Goal: Use online tool/utility: Utilize a website feature to perform a specific function

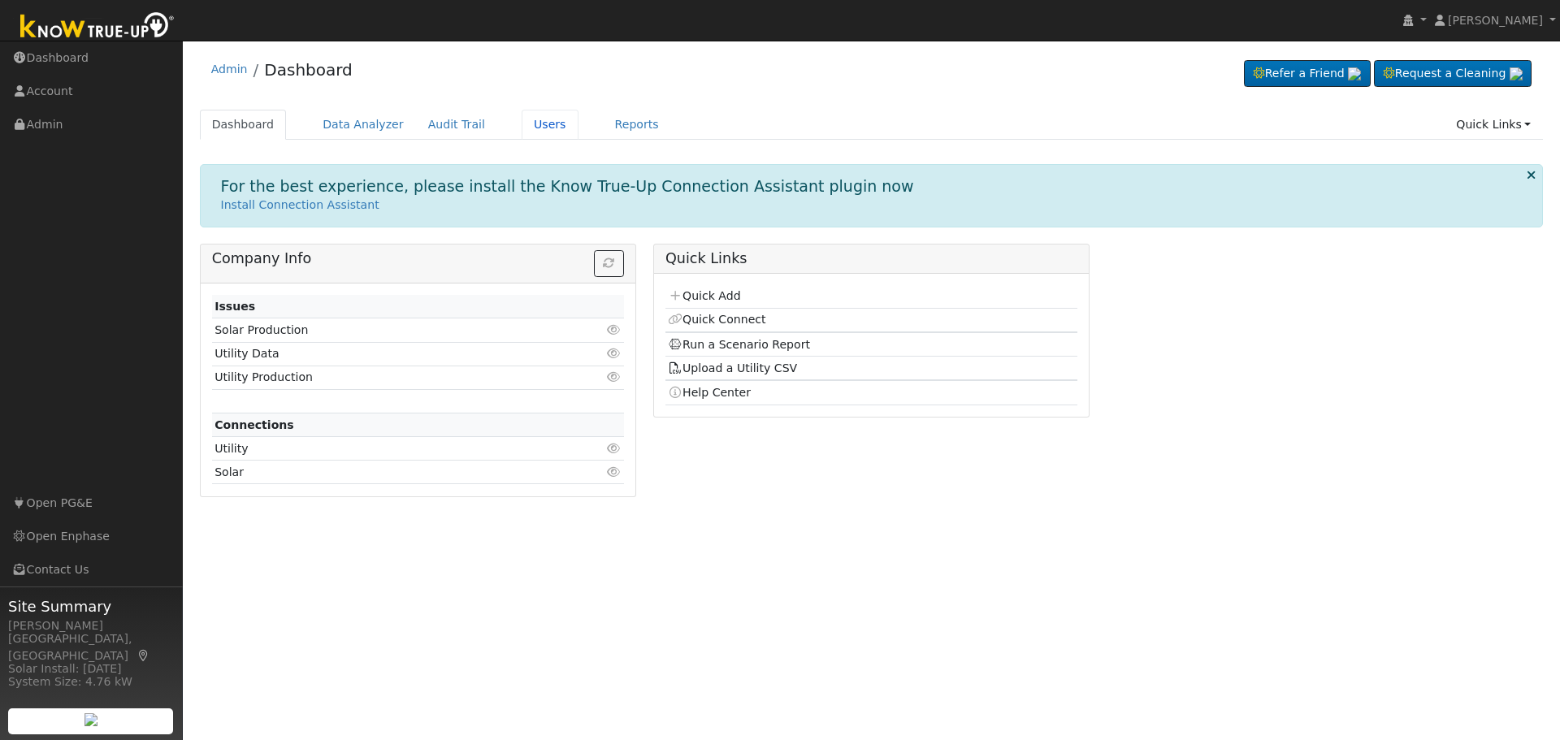
click at [522, 128] on link "Users" at bounding box center [550, 125] width 57 height 30
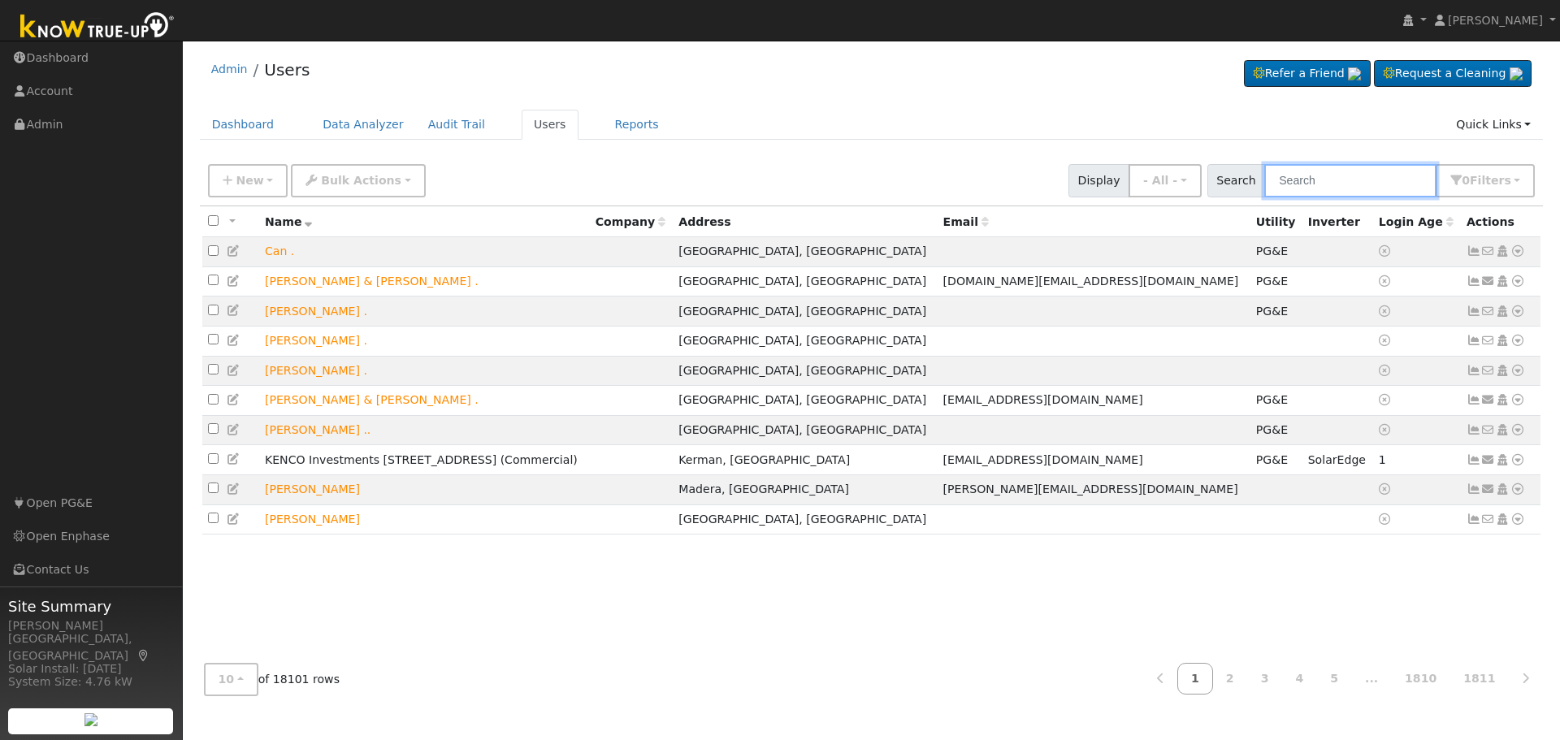
click at [1347, 178] on input "text" at bounding box center [1350, 180] width 172 height 33
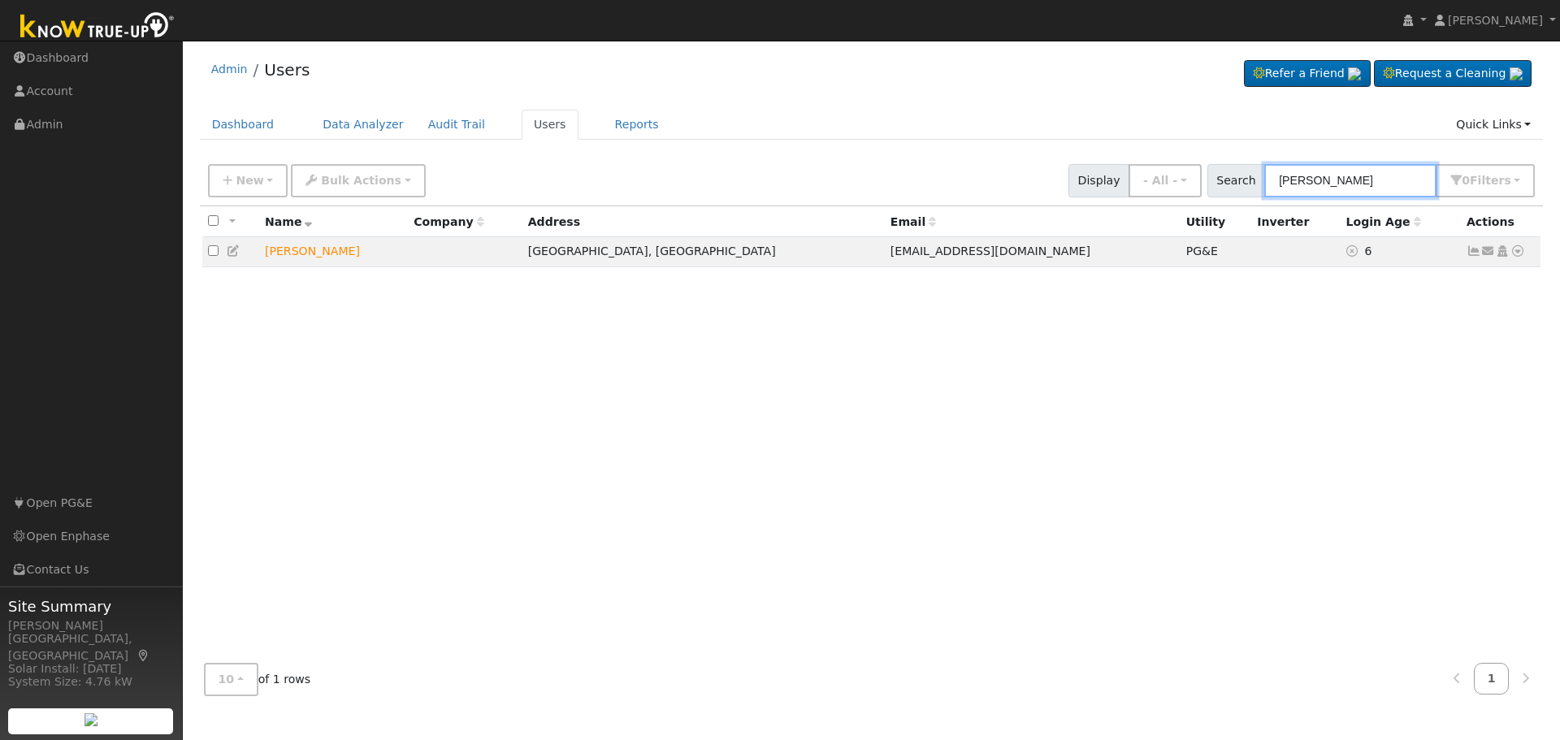
type input "glenda coburn"
click at [1520, 257] on icon at bounding box center [1517, 250] width 15 height 11
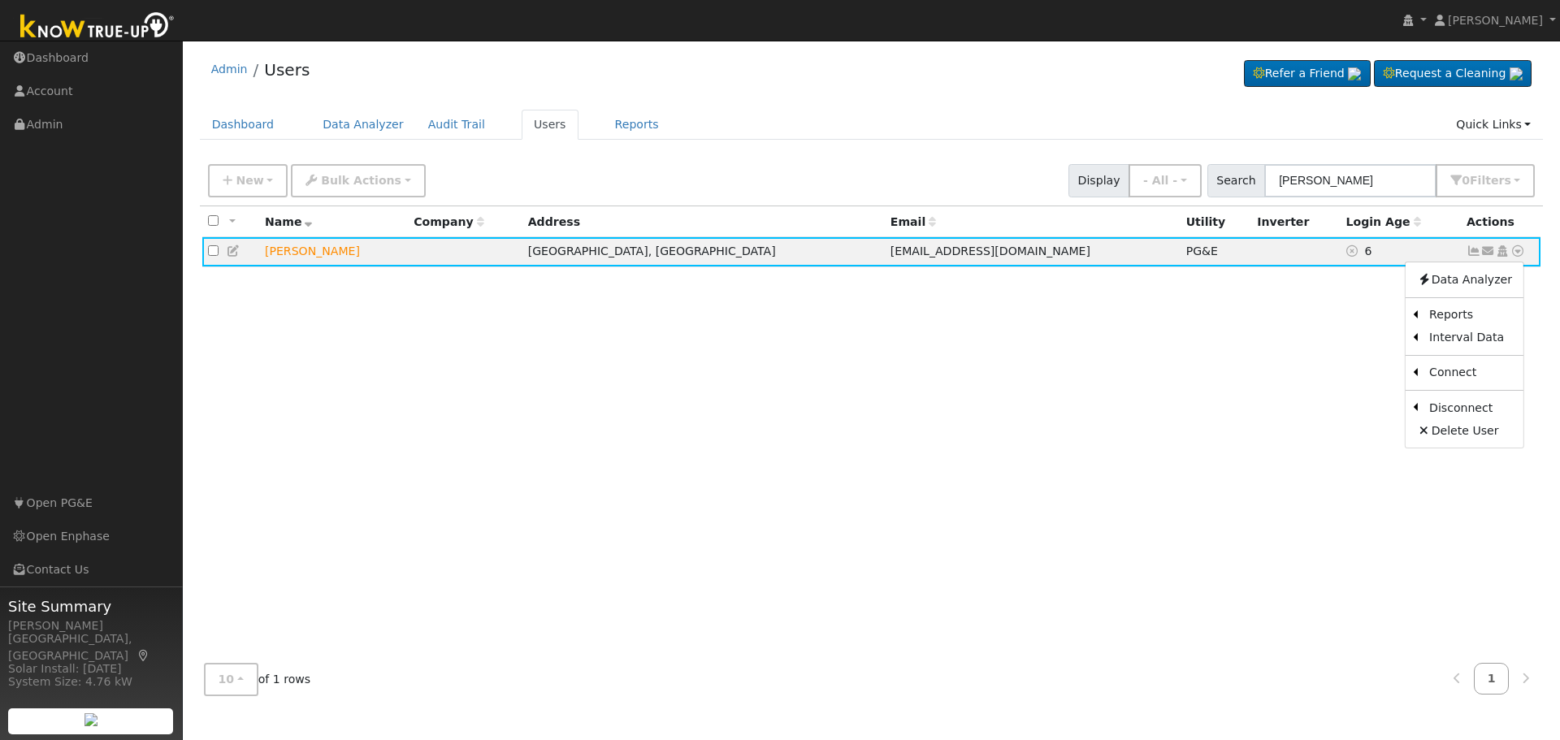
click at [0, 0] on link "Scenario" at bounding box center [0, 0] width 0 height 0
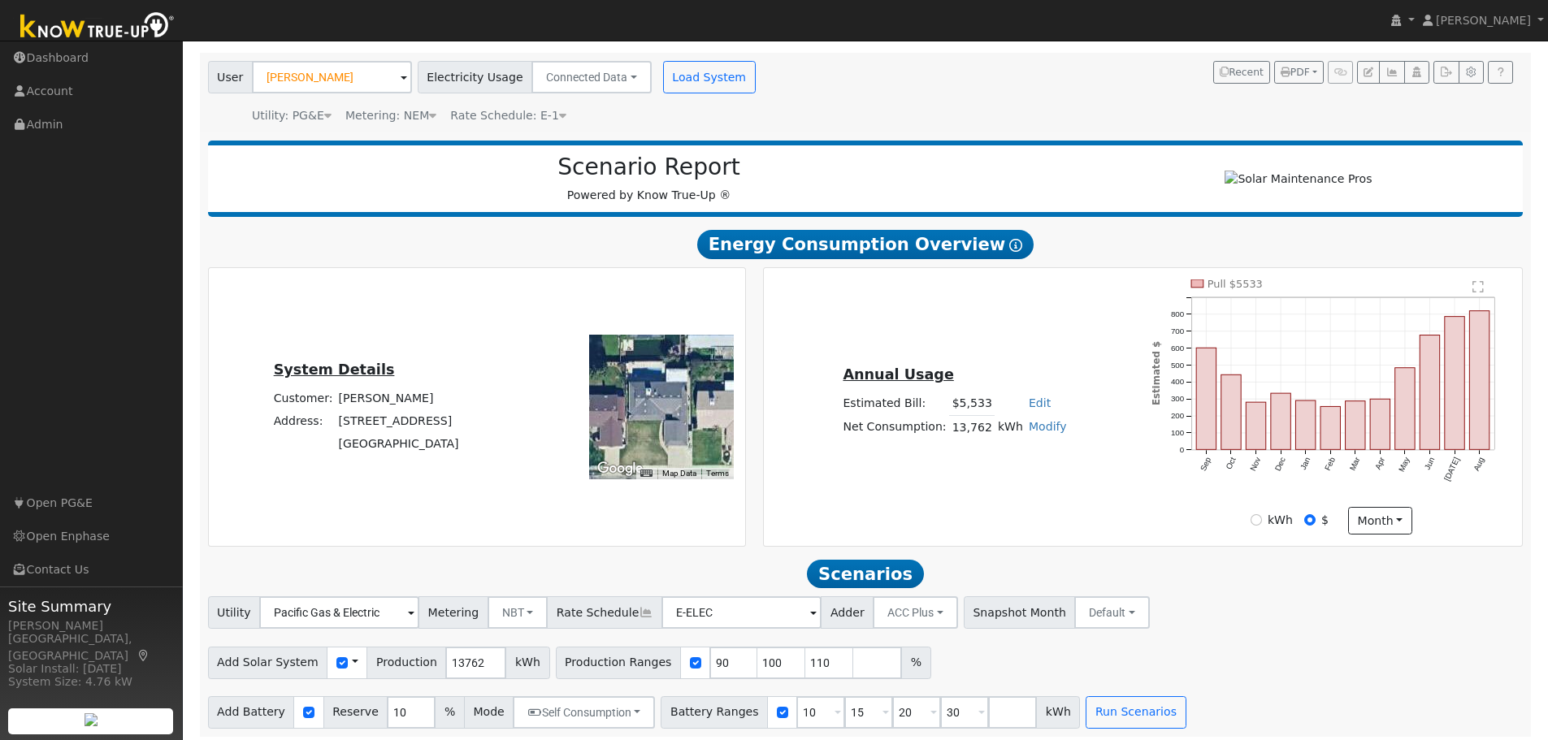
scroll to position [115, 0]
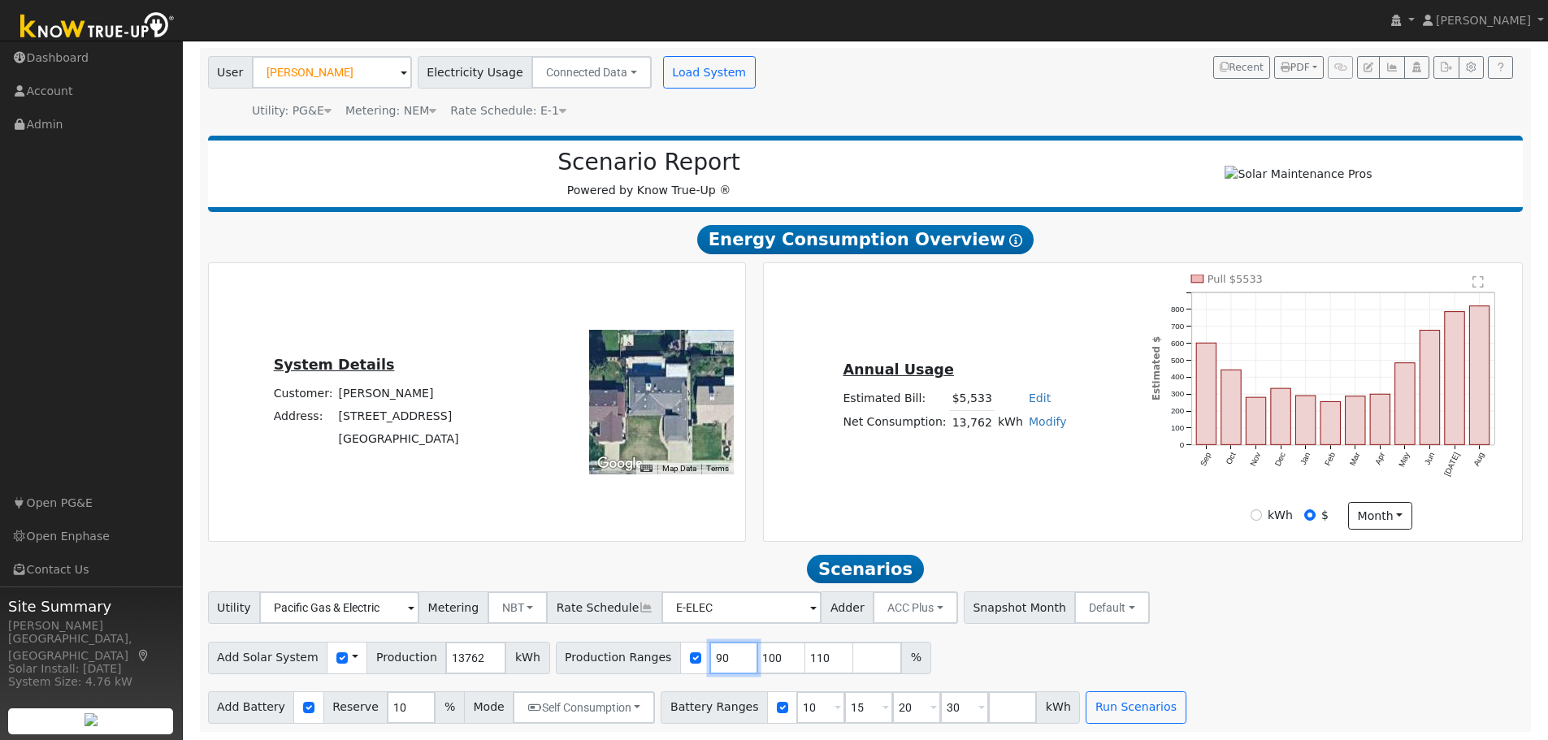
click at [709, 665] on input "90" at bounding box center [733, 658] width 49 height 32
type input "100"
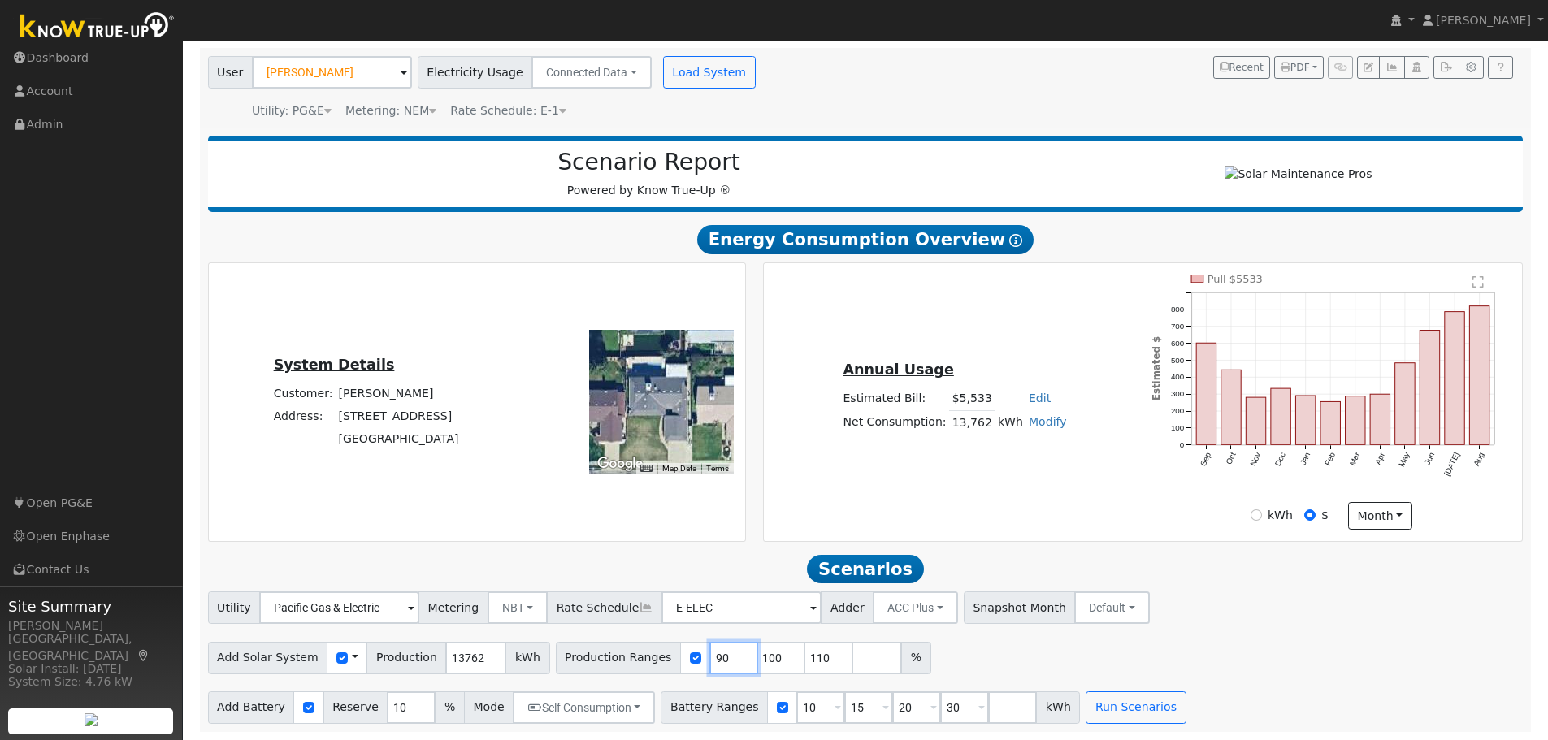
type input "110"
click at [709, 665] on input "100" at bounding box center [733, 658] width 49 height 32
type input "110"
click at [709, 665] on input "110" at bounding box center [733, 658] width 49 height 32
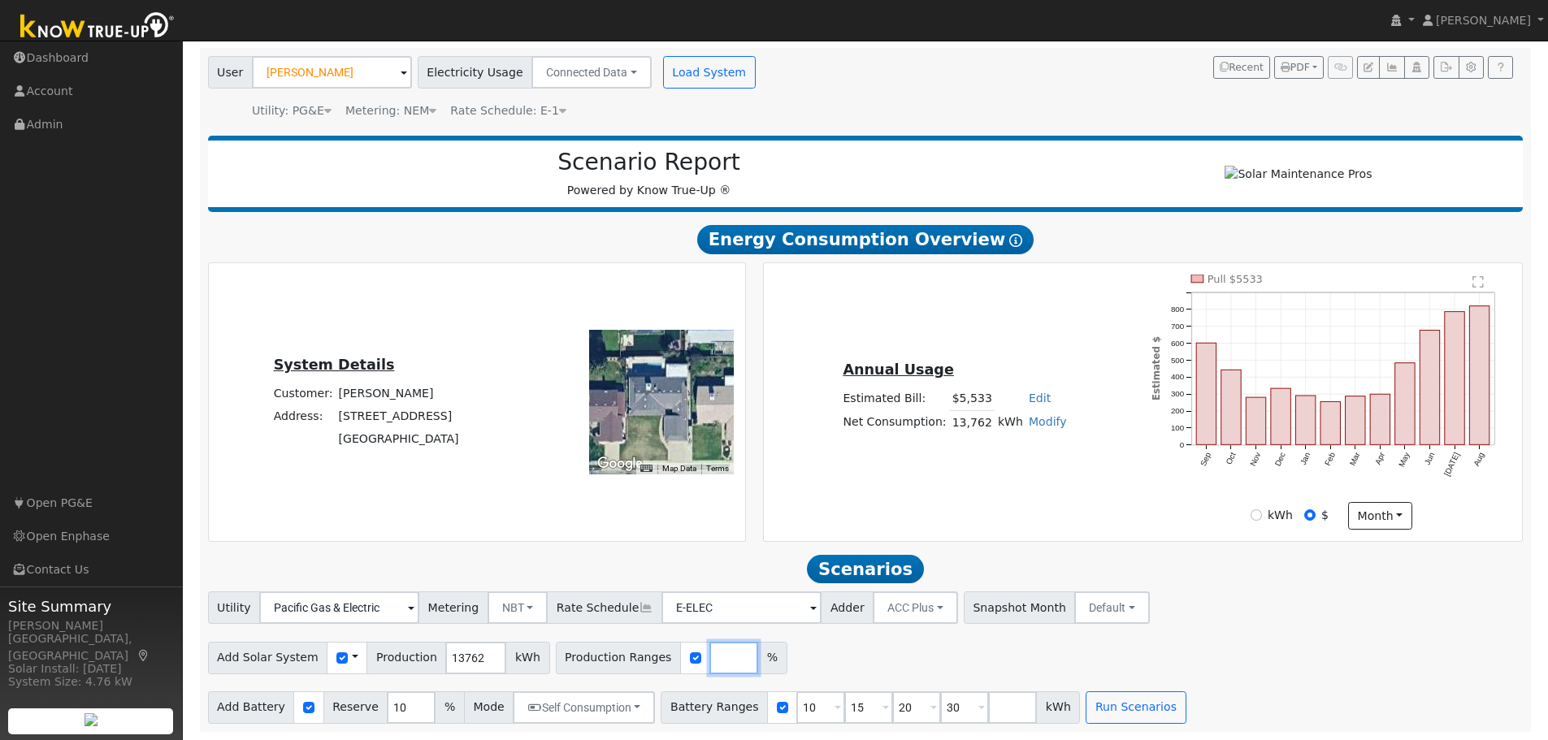
type input "9"
type input "93.21"
click at [1206, 657] on div "Add Solar System Use CSV Data Production 13762 kWh Production Ranges 93.21 %" at bounding box center [865, 655] width 1321 height 38
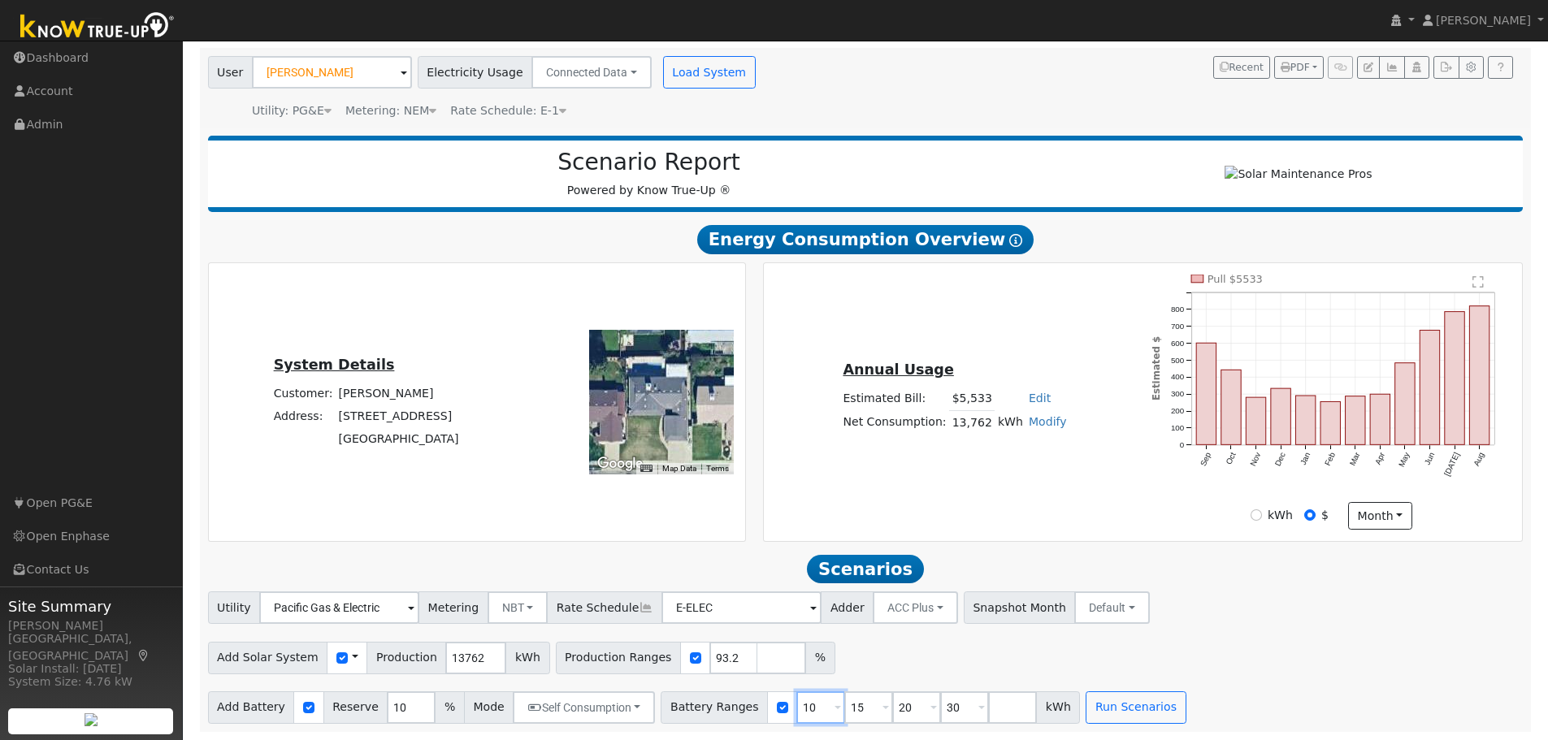
click at [796, 709] on input "10" at bounding box center [820, 707] width 49 height 32
type input "15"
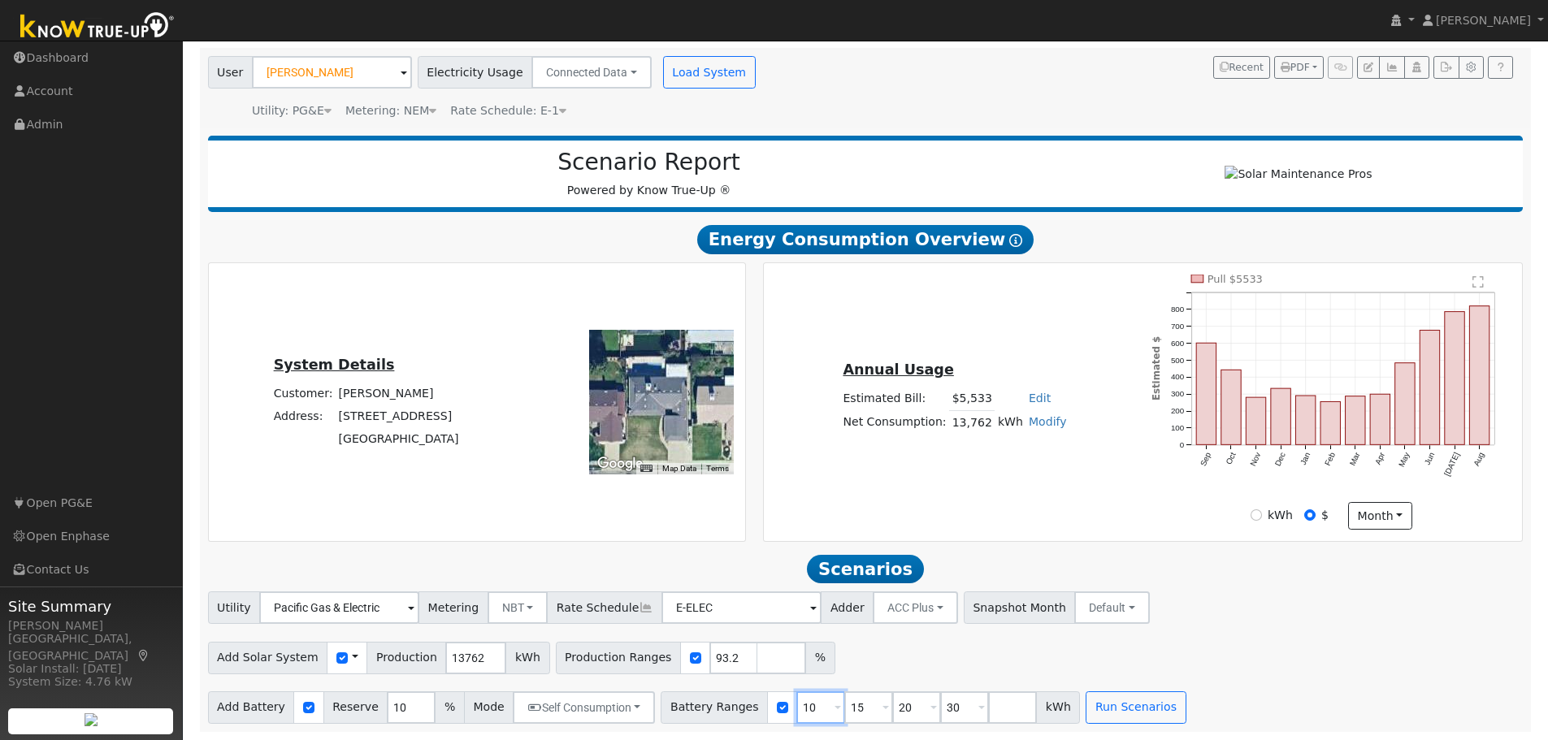
type input "20"
type input "30"
click at [796, 709] on input "15" at bounding box center [820, 707] width 49 height 32
type input "20"
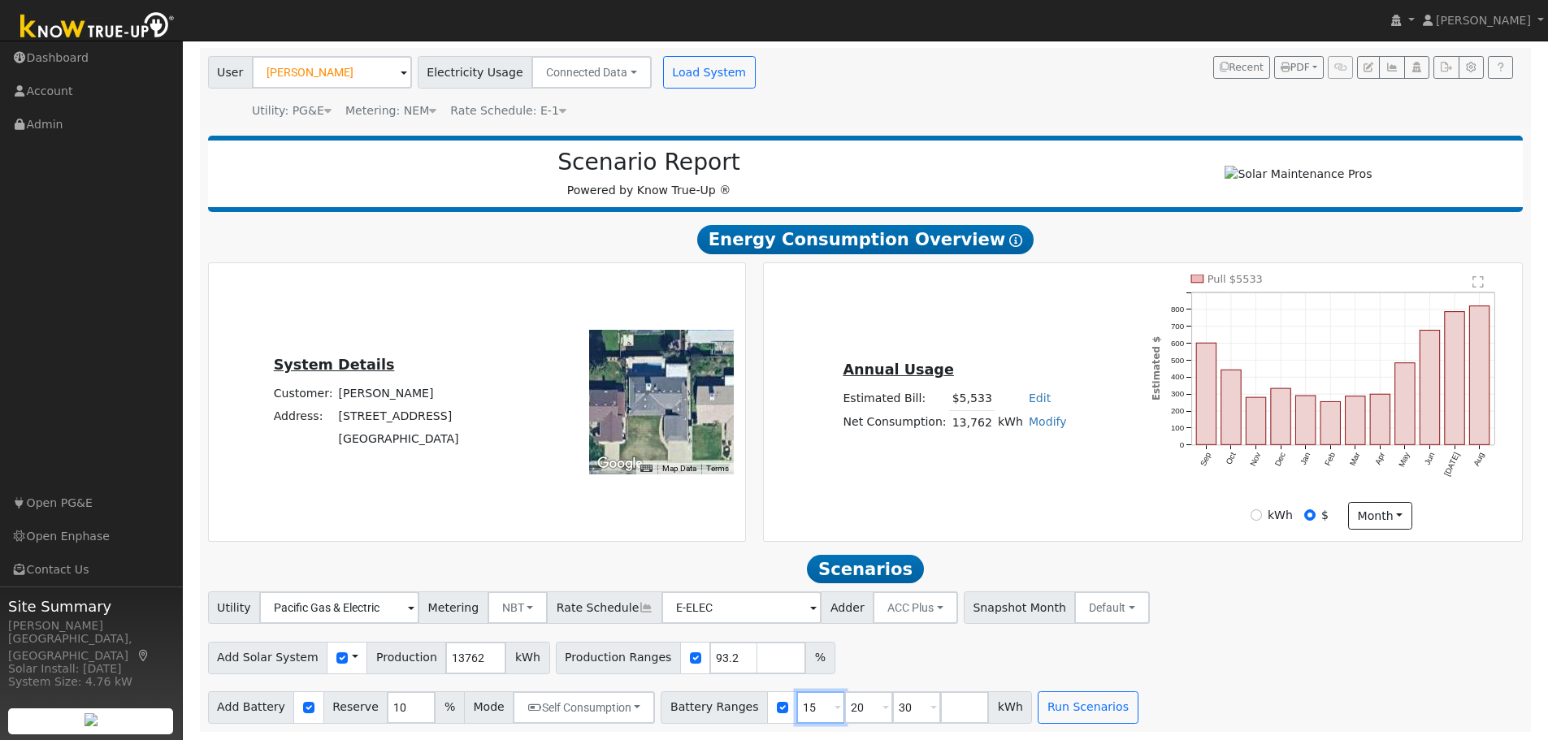
type input "30"
click at [796, 709] on input "20" at bounding box center [820, 707] width 49 height 32
type input "30"
click at [796, 709] on input "30" at bounding box center [820, 707] width 49 height 32
type input "3"
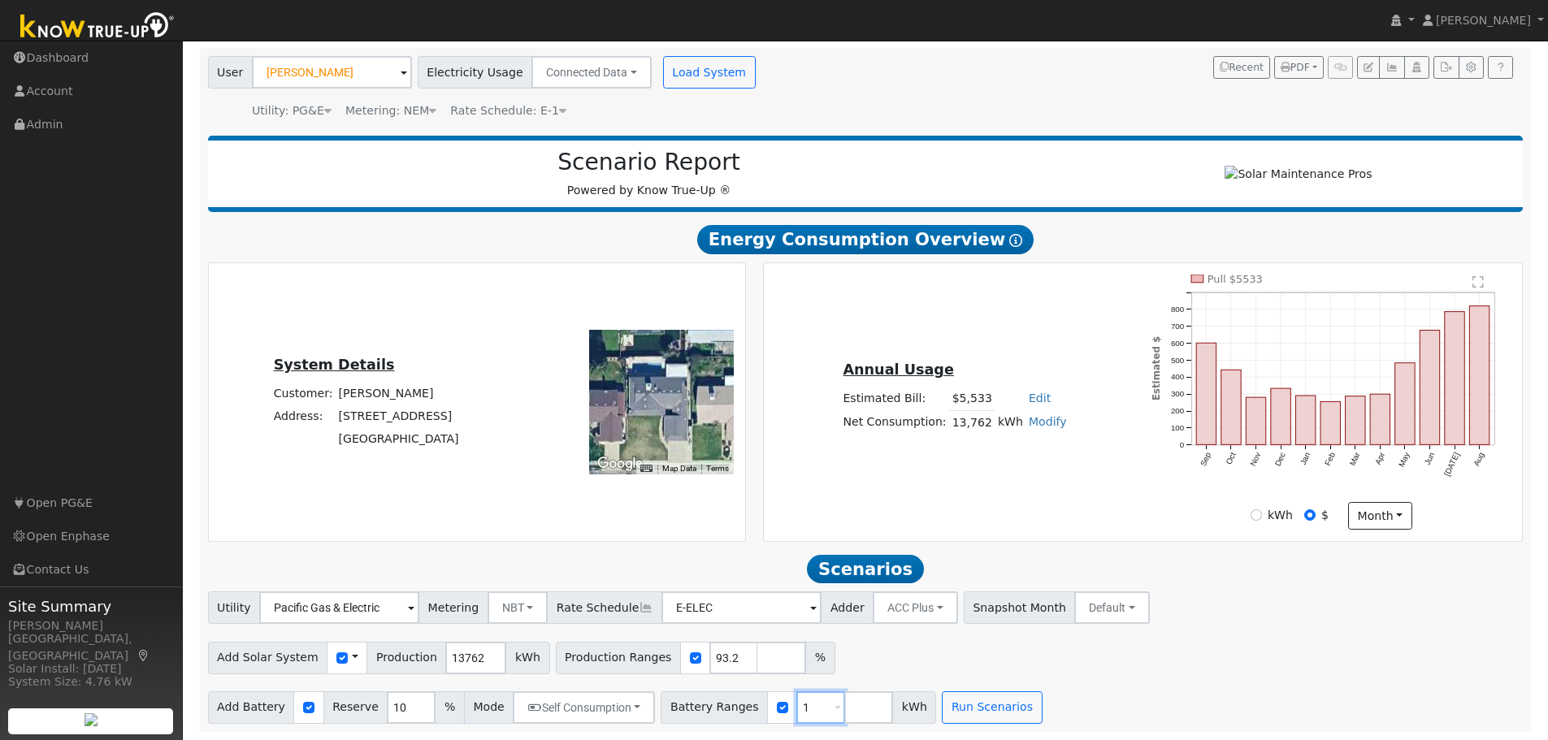
type input "15"
click at [796, 717] on input "15" at bounding box center [820, 707] width 49 height 32
type input "15"
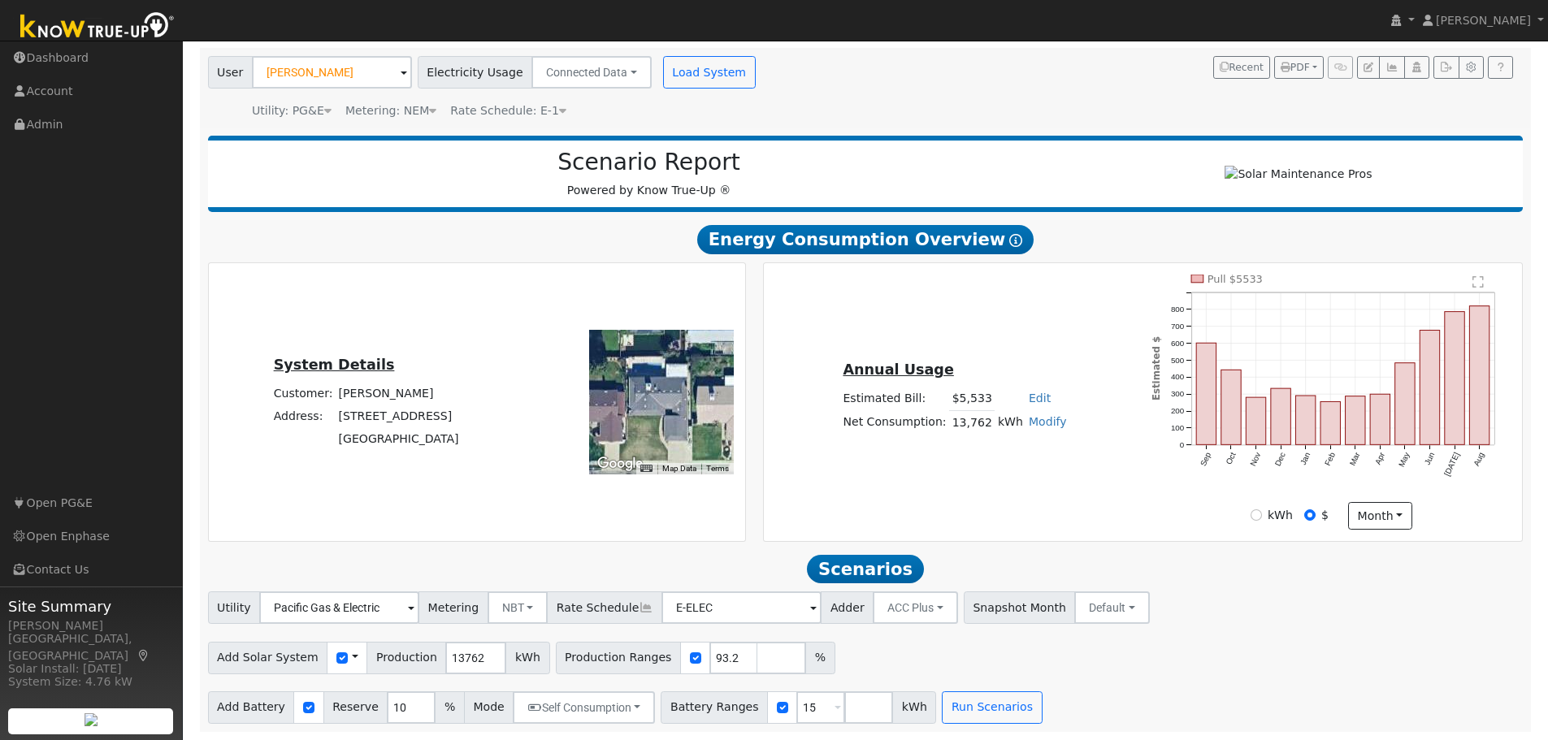
click at [1117, 693] on div "Add Battery Reserve 10 % Mode Self Consumption Self Consumption Peak Savings AC…" at bounding box center [865, 705] width 1321 height 38
click at [955, 707] on button "Run Scenarios" at bounding box center [992, 707] width 100 height 32
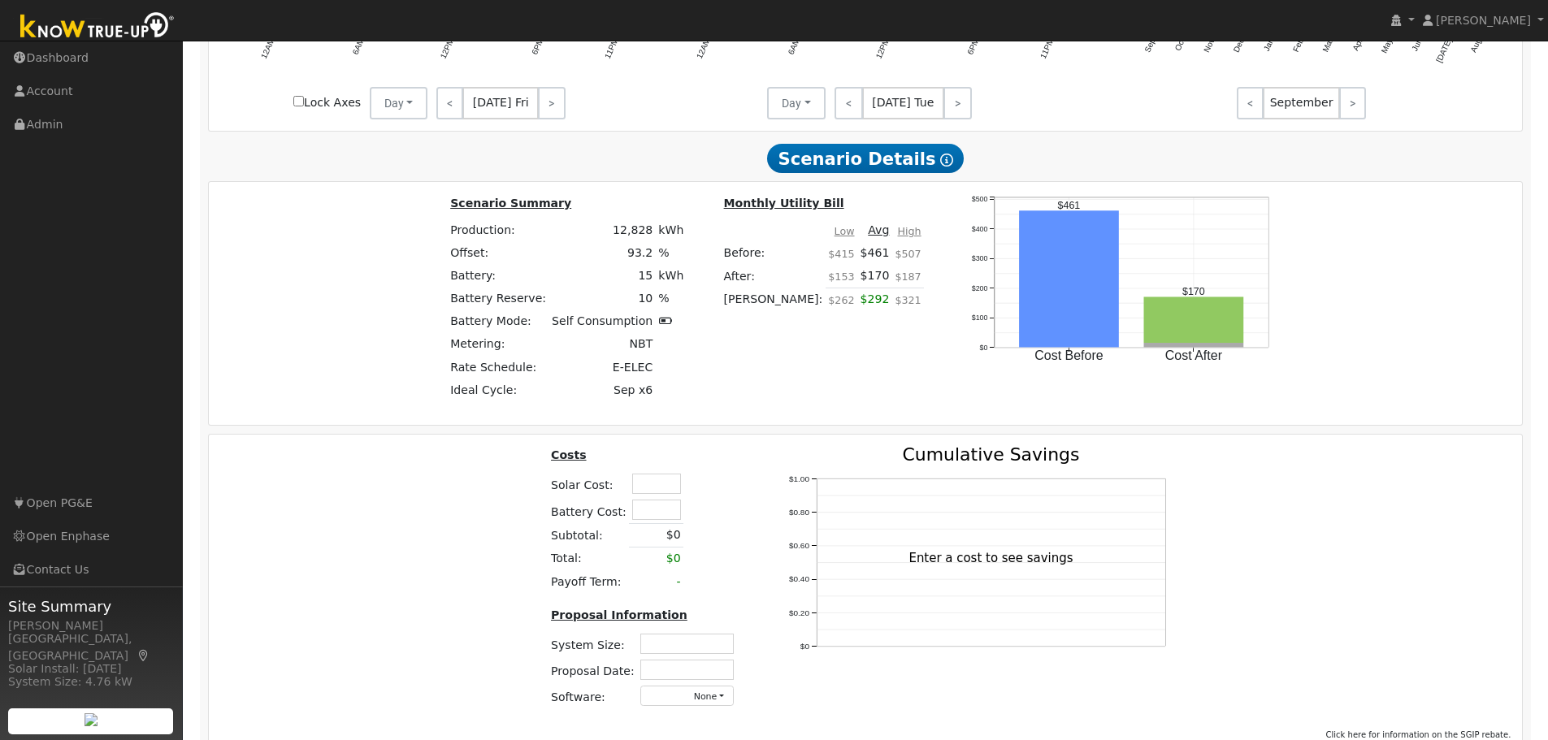
scroll to position [1189, 0]
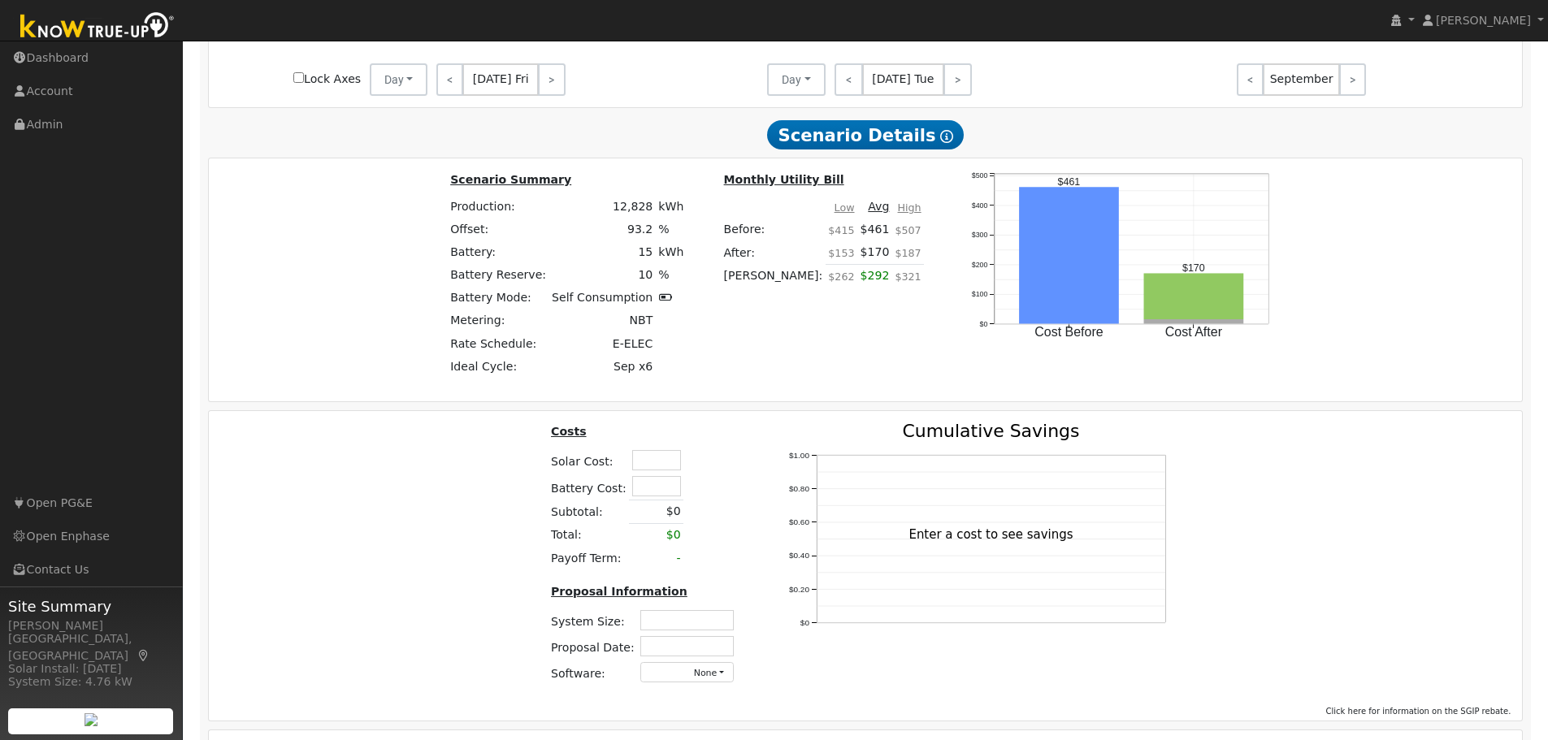
click at [652, 469] on input "text" at bounding box center [656, 460] width 49 height 20
type input "$47,800"
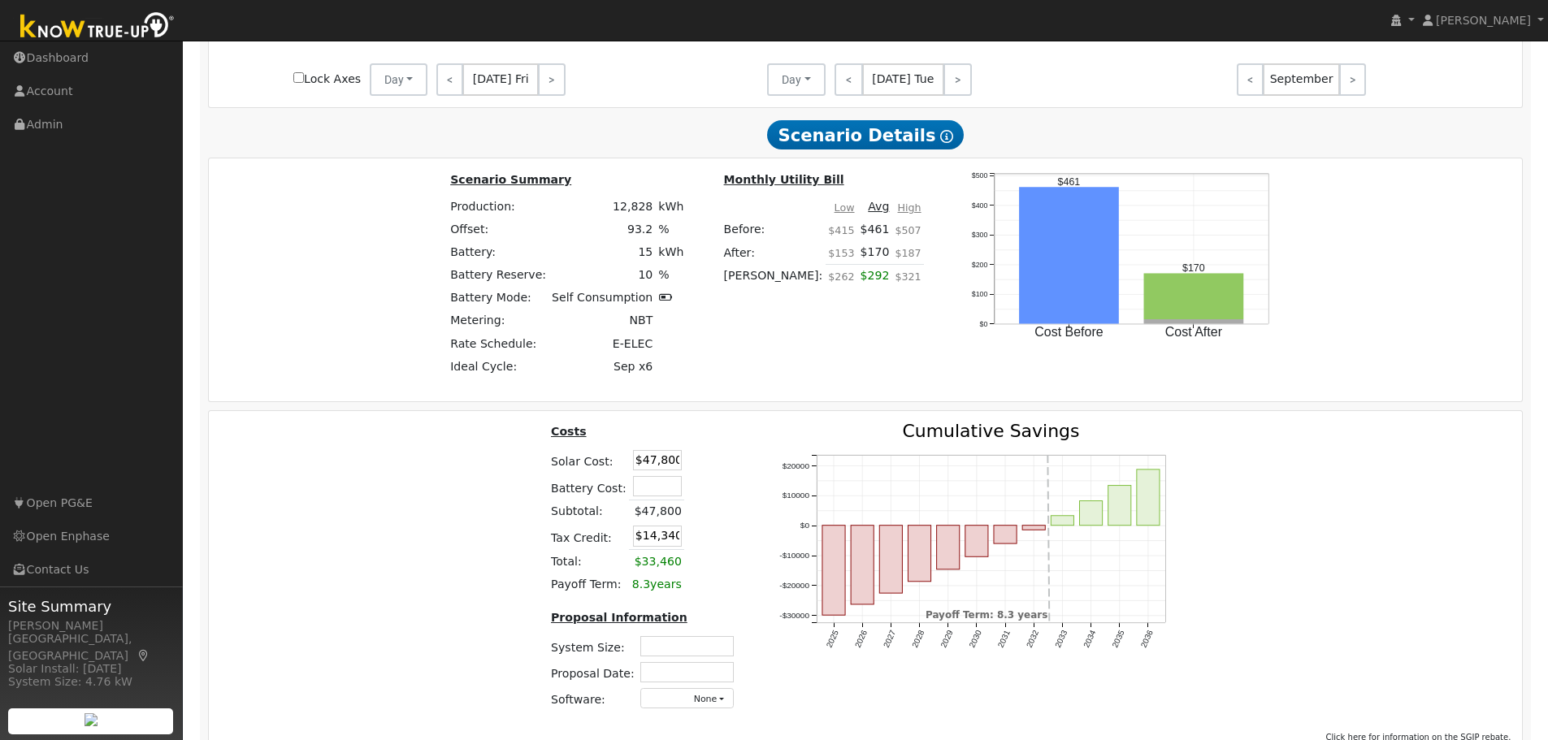
click at [702, 470] on td at bounding box center [698, 461] width 28 height 26
click at [641, 493] on input "text" at bounding box center [657, 486] width 49 height 20
type input "$17,136"
type input "$19,481"
click at [353, 509] on div "Costs Solar Cost: $47,800 Battery Cost: $17,136 Subtotal: $47,800 Tax Credit: $…" at bounding box center [865, 572] width 1325 height 301
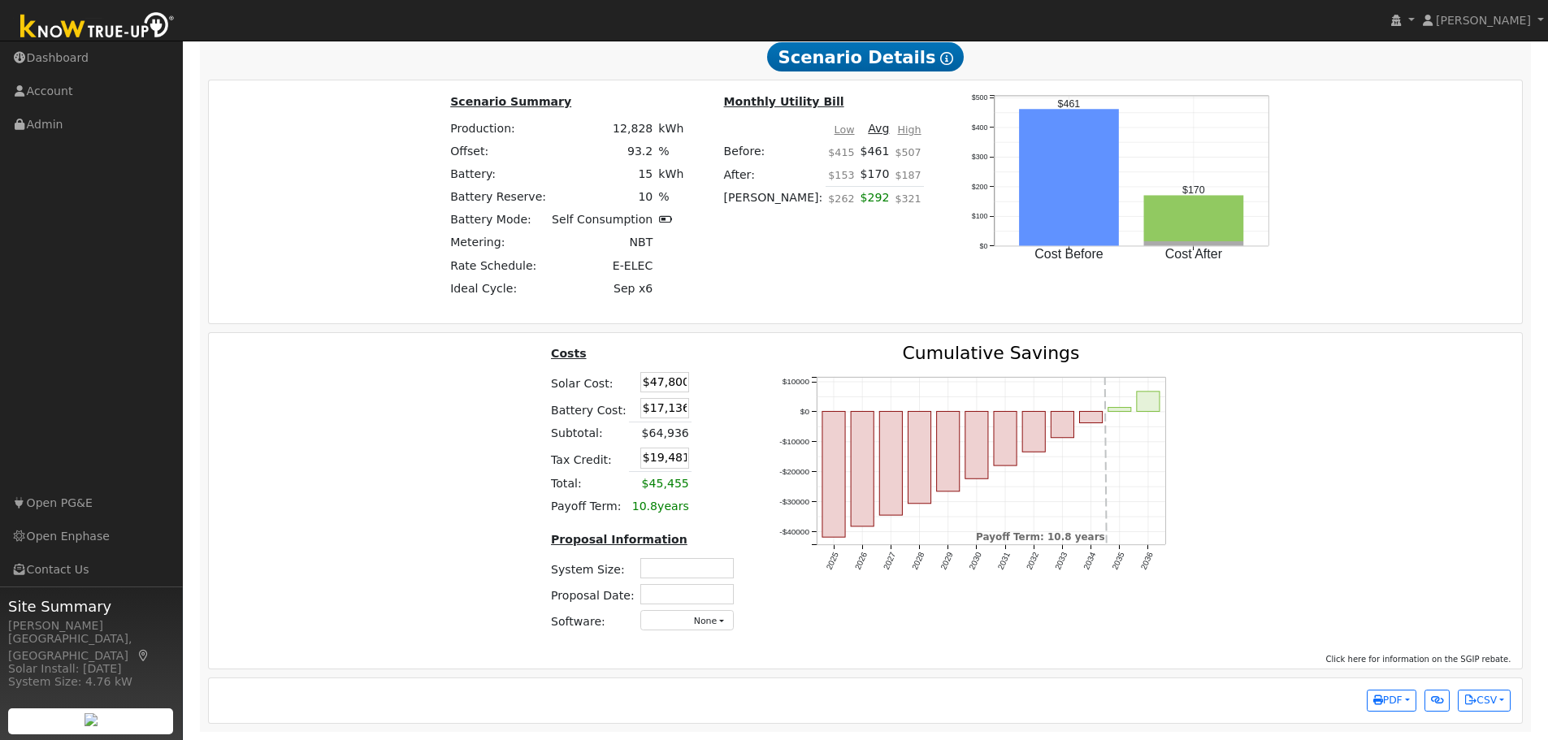
scroll to position [1276, 0]
click at [661, 409] on input "$17,136" at bounding box center [664, 408] width 49 height 20
type input "$14,340"
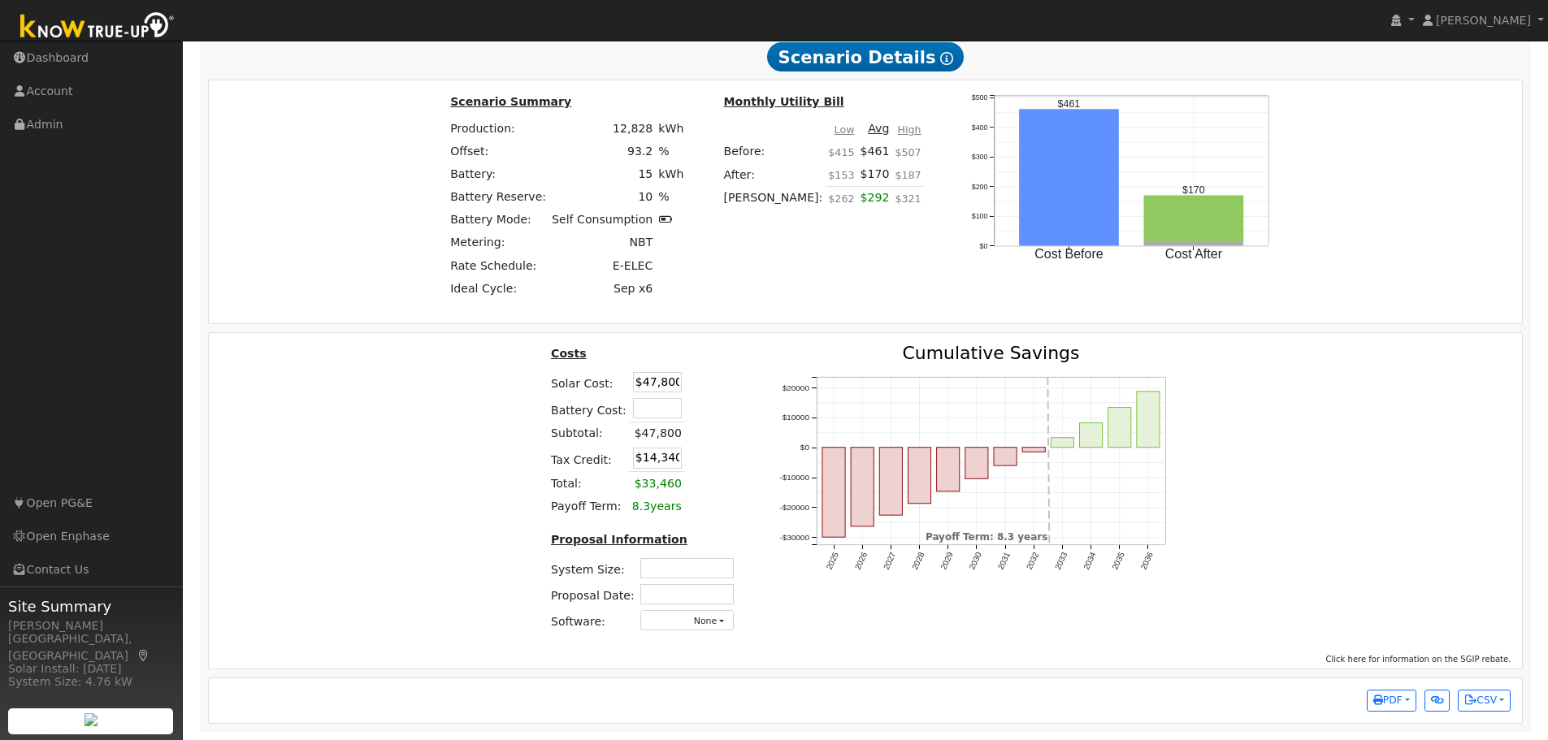
click at [1323, 480] on div "Costs Solar Cost: $47,800 Battery Cost: Subtotal: $47,800 Tax Credit: $14,340 T…" at bounding box center [865, 494] width 1325 height 301
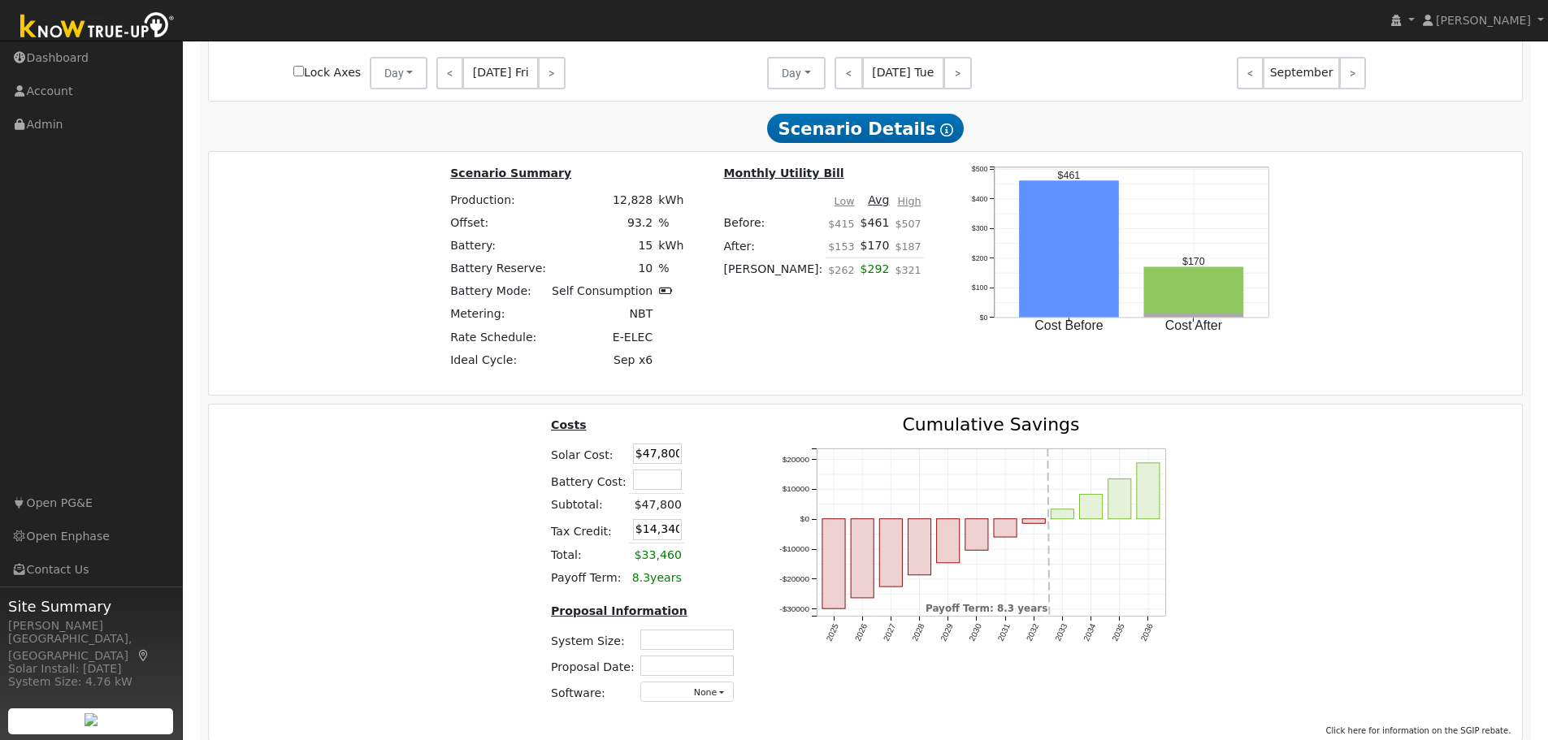
scroll to position [1194, 0]
click at [665, 491] on input "text" at bounding box center [657, 480] width 49 height 20
type input "$16,800"
type input "$19,380"
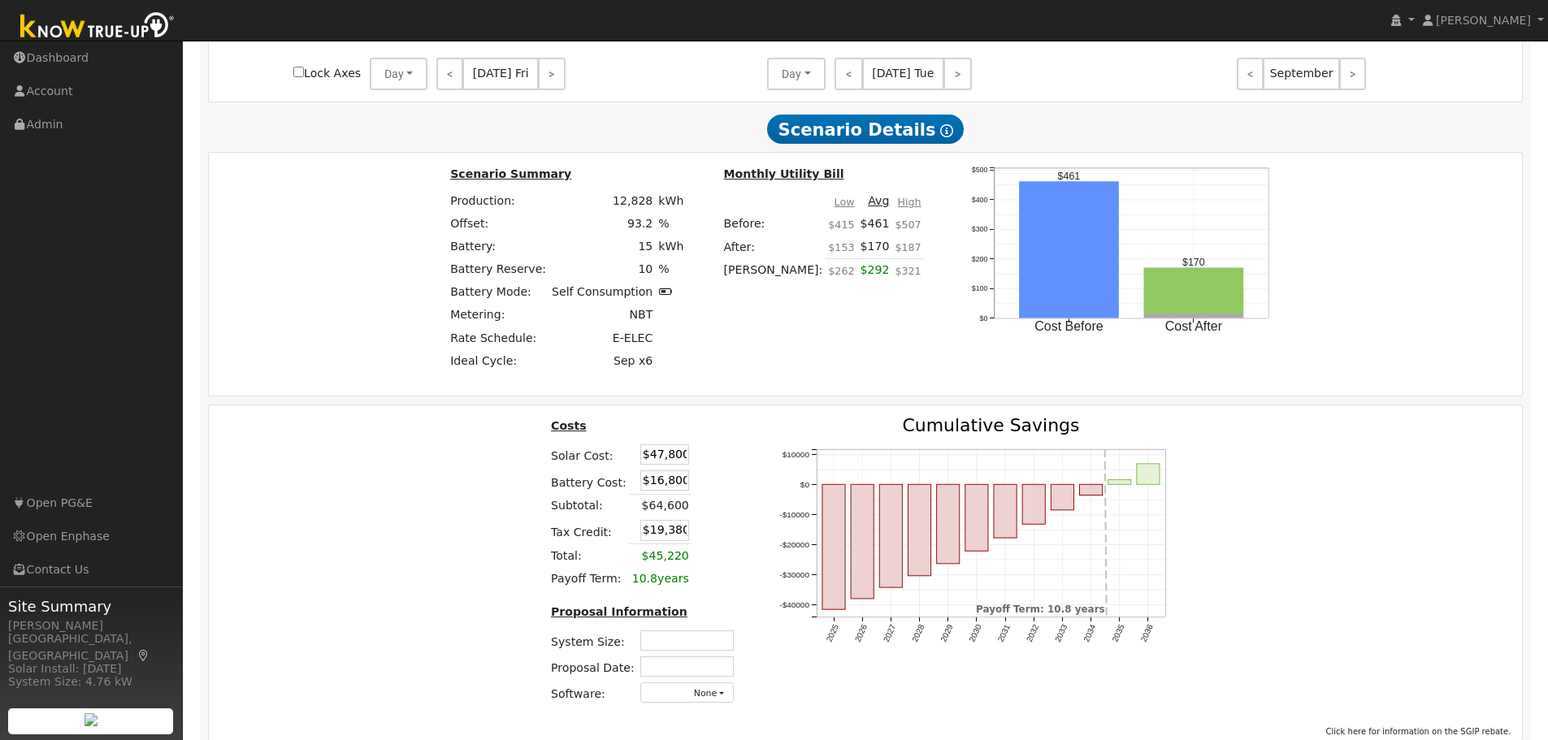
click at [651, 457] on input "$47,800" at bounding box center [664, 454] width 49 height 20
type input "$31,000"
type input "$14,340"
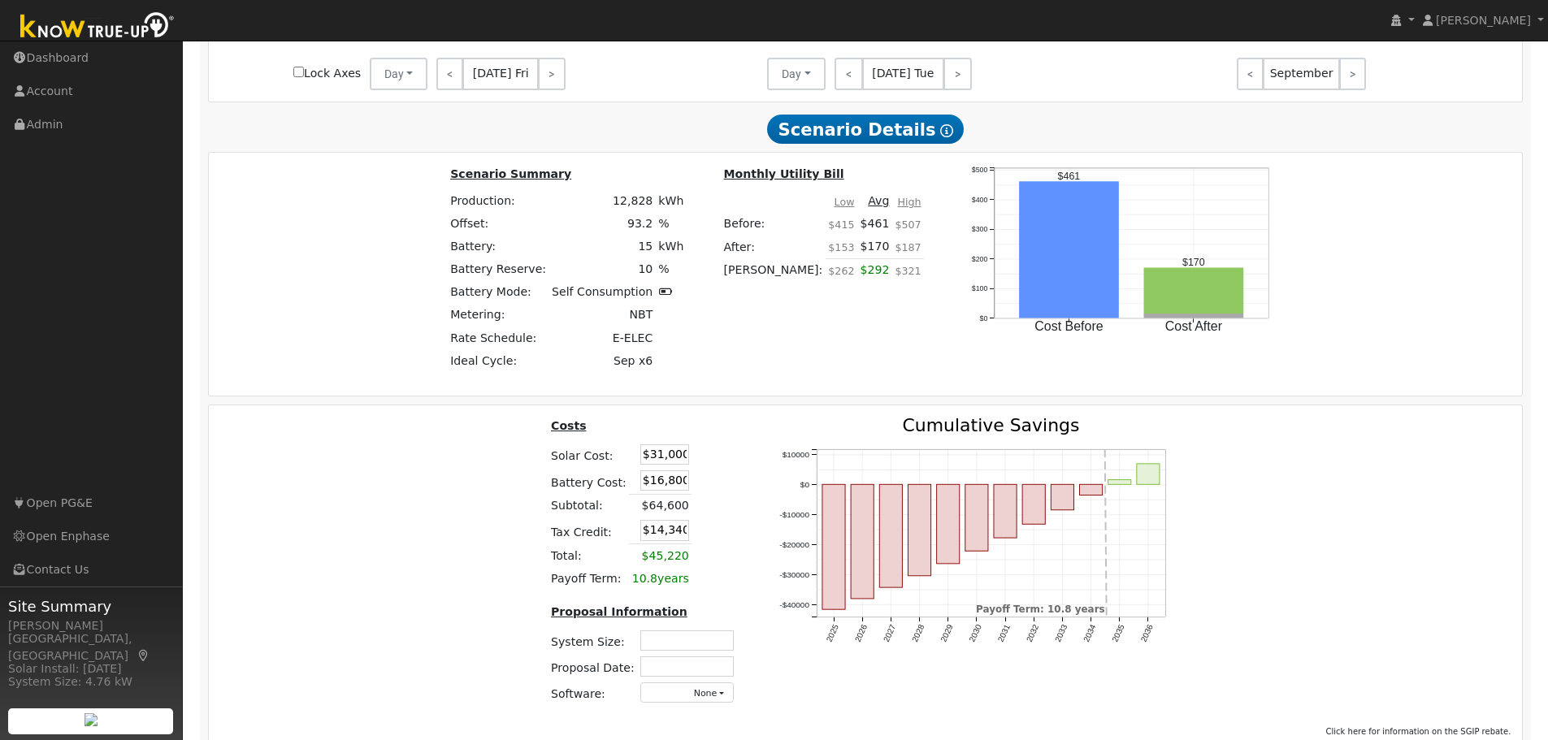
click at [723, 452] on table "Costs Solar Cost: $31,000 Battery Cost: $16,800 Subtotal: $64,600 Tax Credit: $…" at bounding box center [645, 504] width 194 height 174
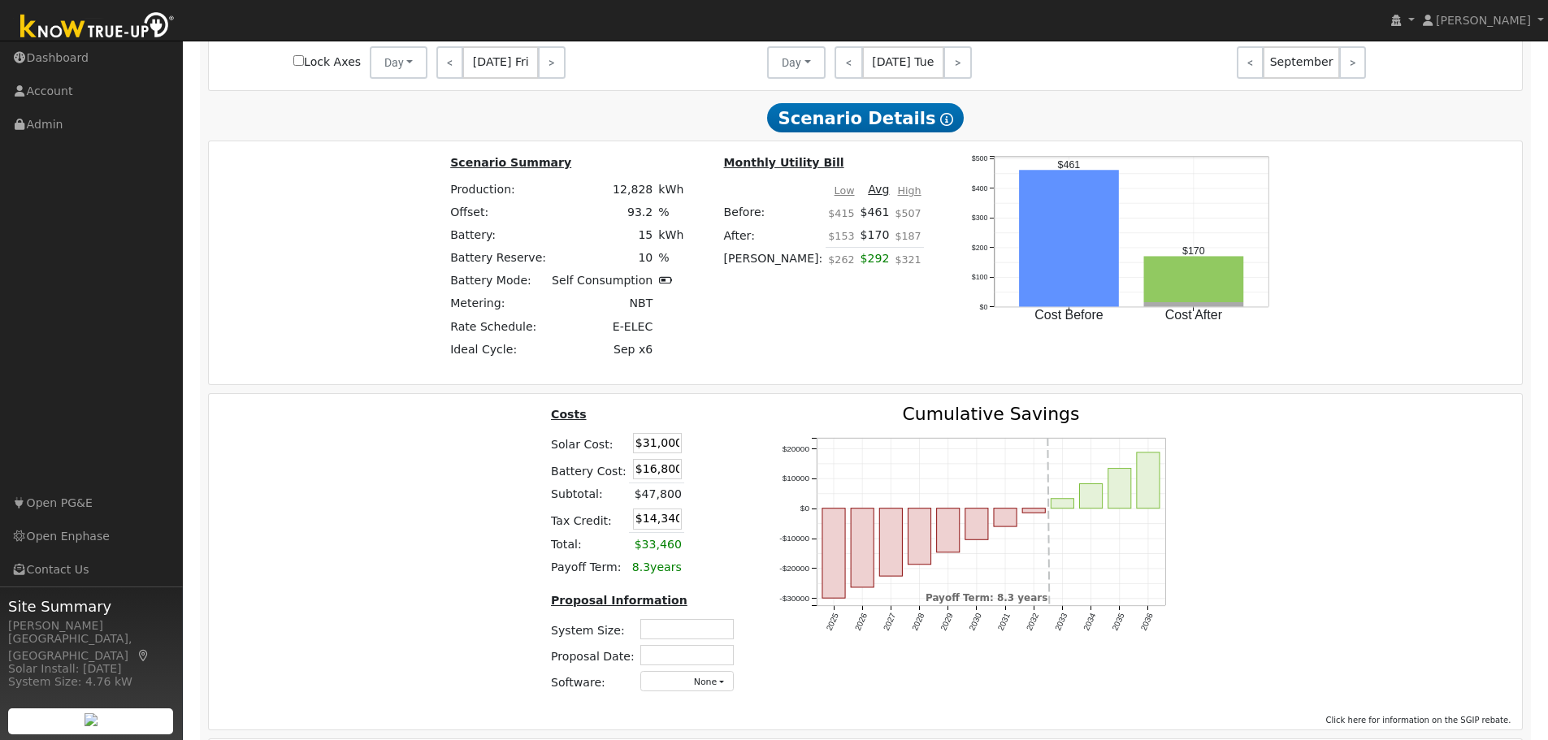
scroll to position [1276, 0]
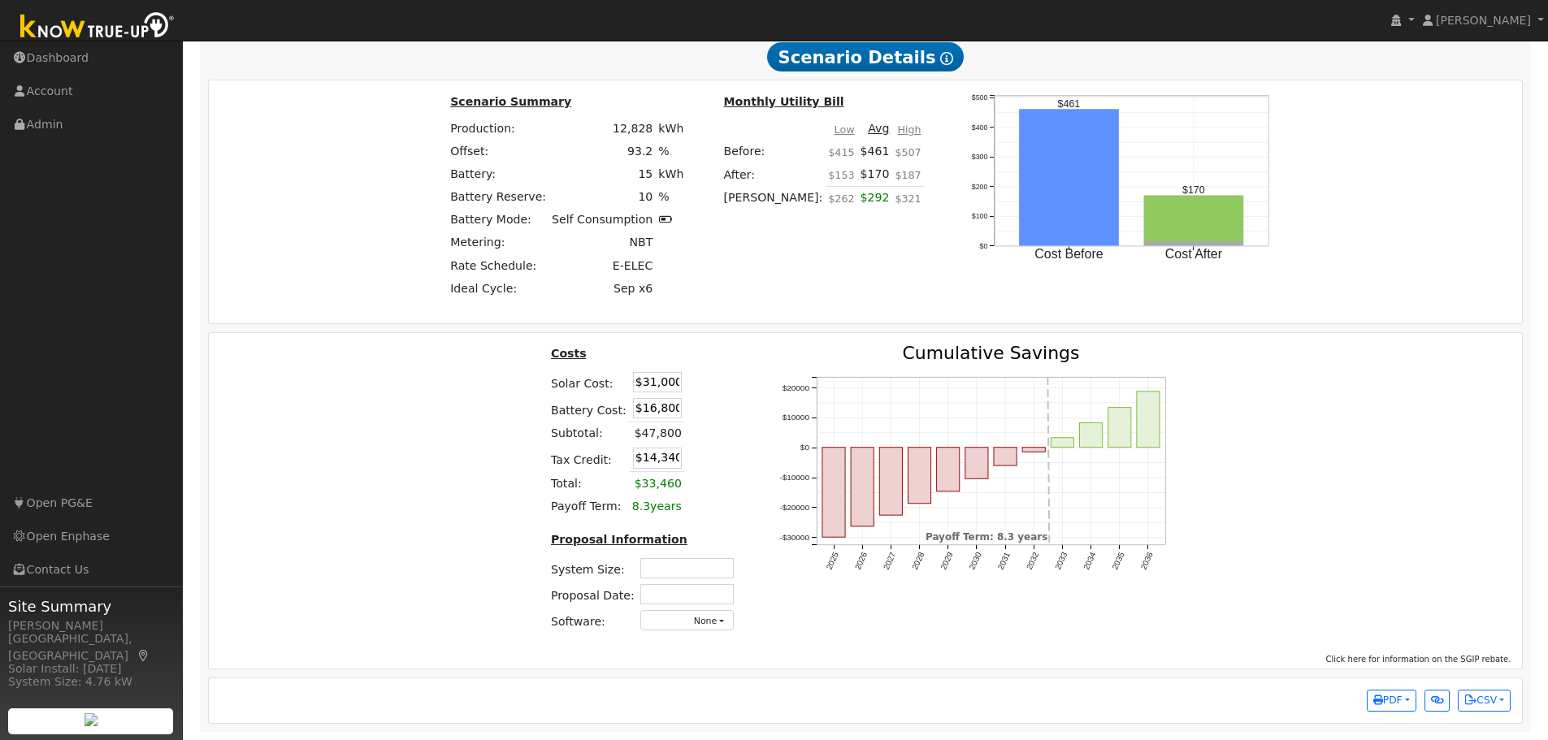
click at [683, 560] on input "text" at bounding box center [686, 568] width 93 height 20
type input "8.30"
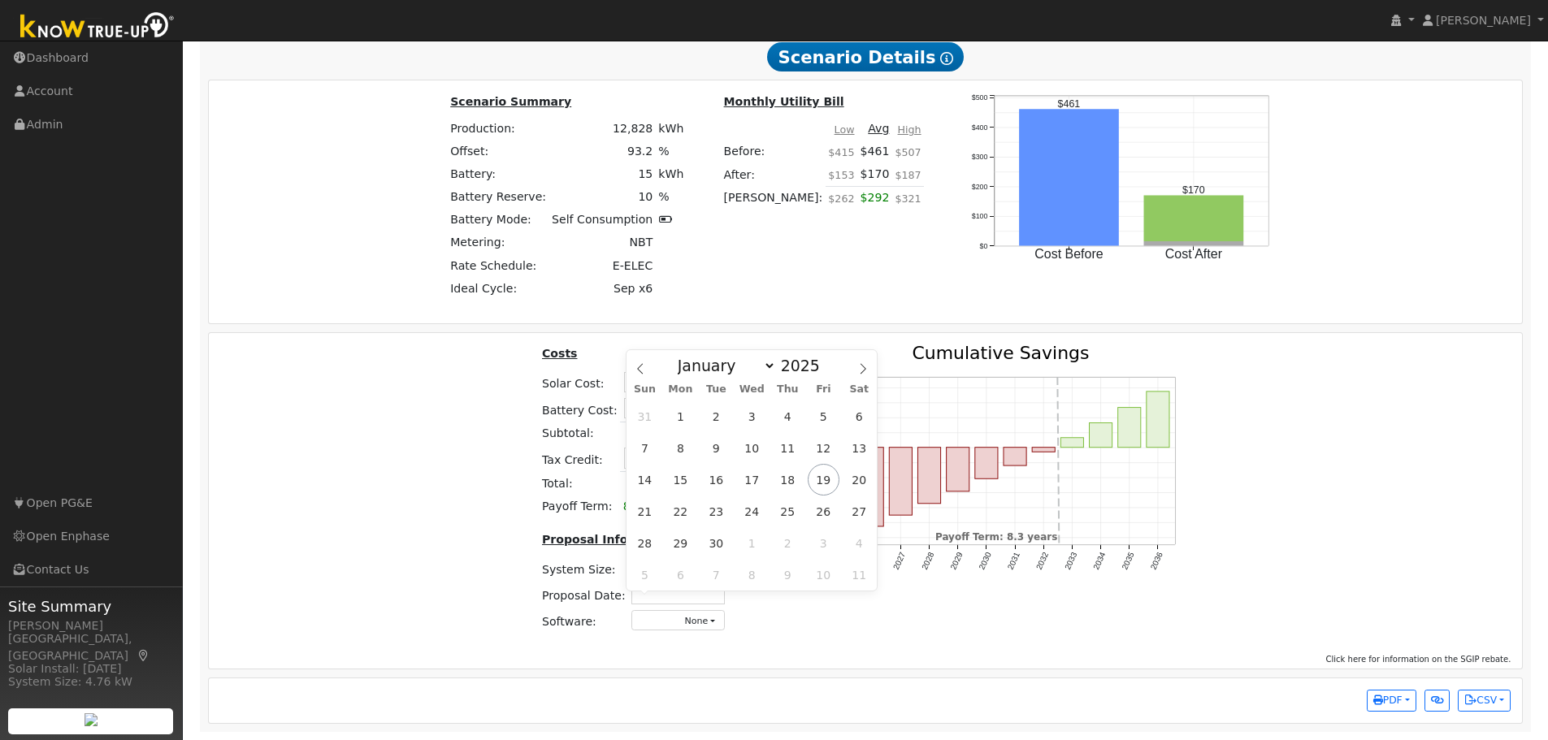
click at [695, 585] on input "text" at bounding box center [677, 594] width 93 height 20
click at [821, 474] on span "19" at bounding box center [824, 480] width 32 height 32
type input "09/19/2025"
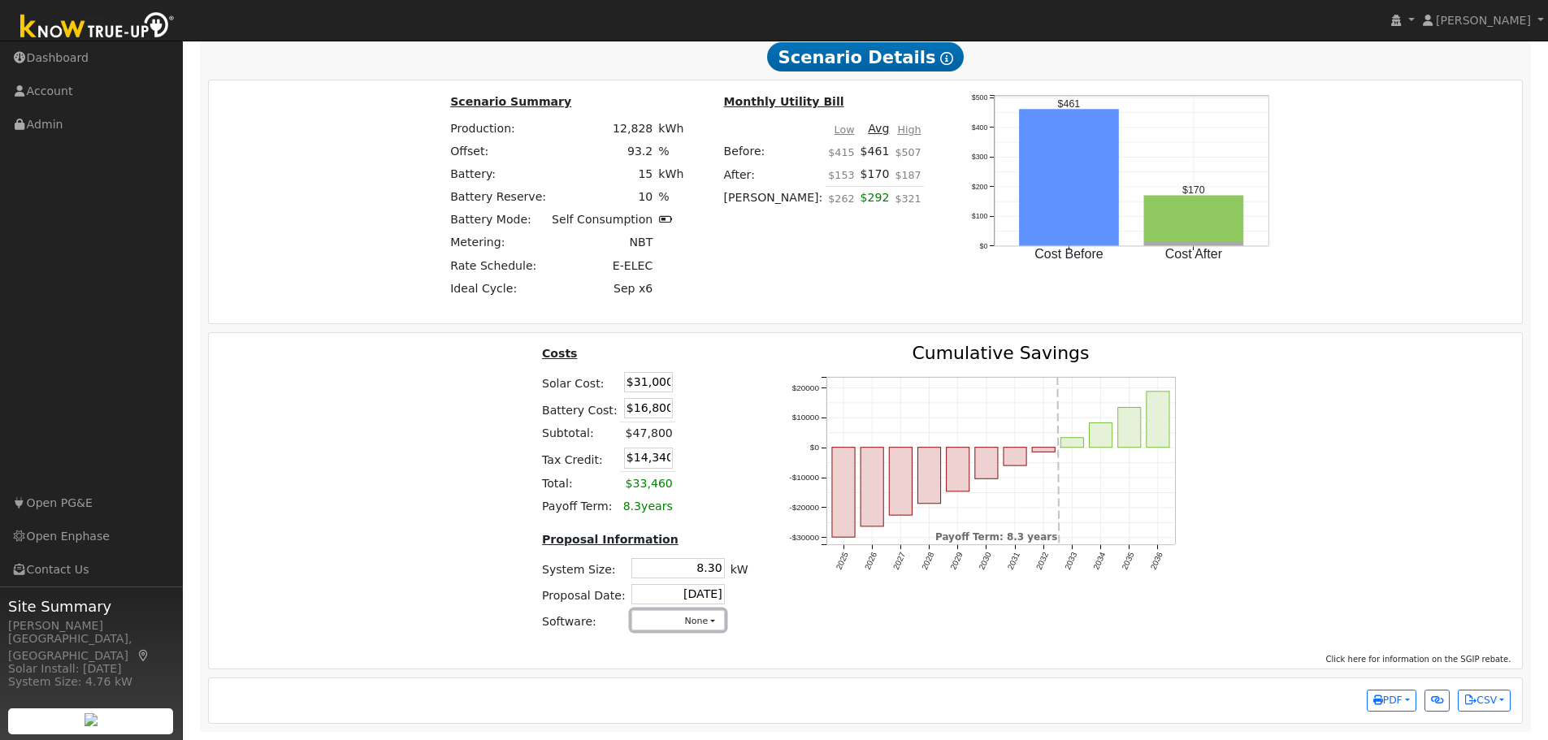
click at [669, 617] on button "None" at bounding box center [677, 620] width 93 height 20
click at [653, 476] on link "Aurora" at bounding box center [661, 477] width 116 height 23
click at [1332, 444] on div "Costs Solar Cost: $31,000 Battery Cost: $16,800 Subtotal: $47,800 Tax Credit: $…" at bounding box center [865, 494] width 1325 height 301
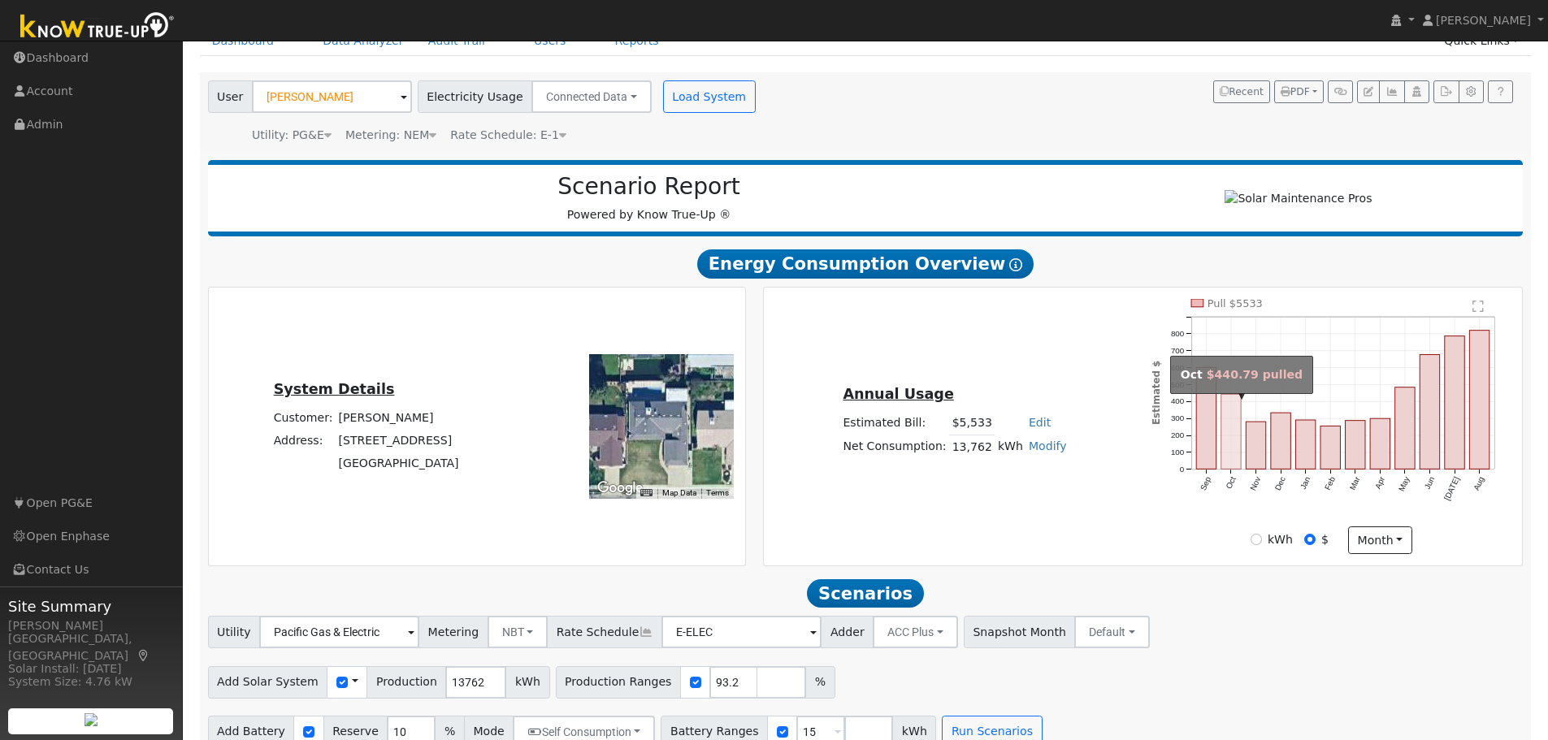
scroll to position [0, 0]
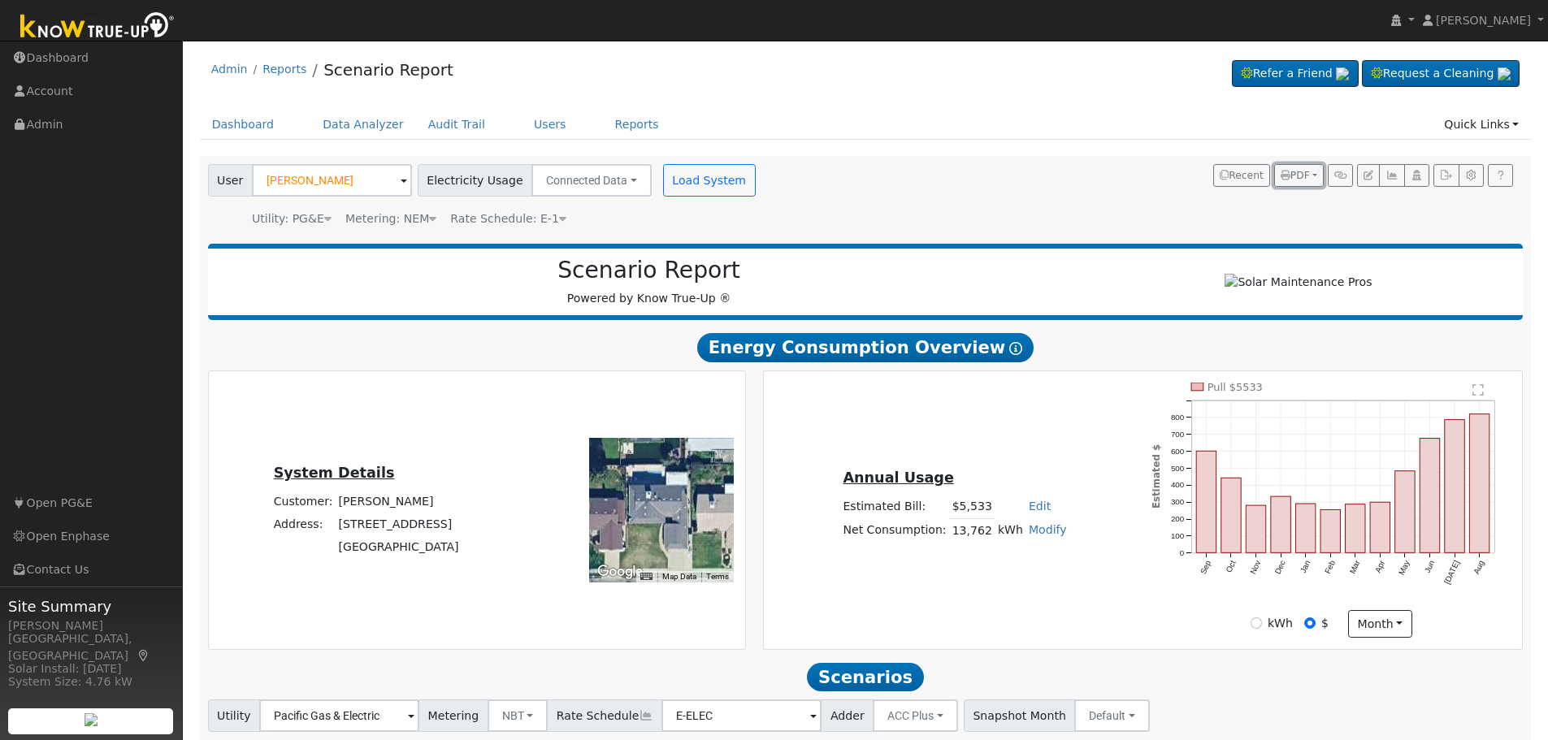
click at [1302, 180] on span "PDF" at bounding box center [1294, 175] width 29 height 11
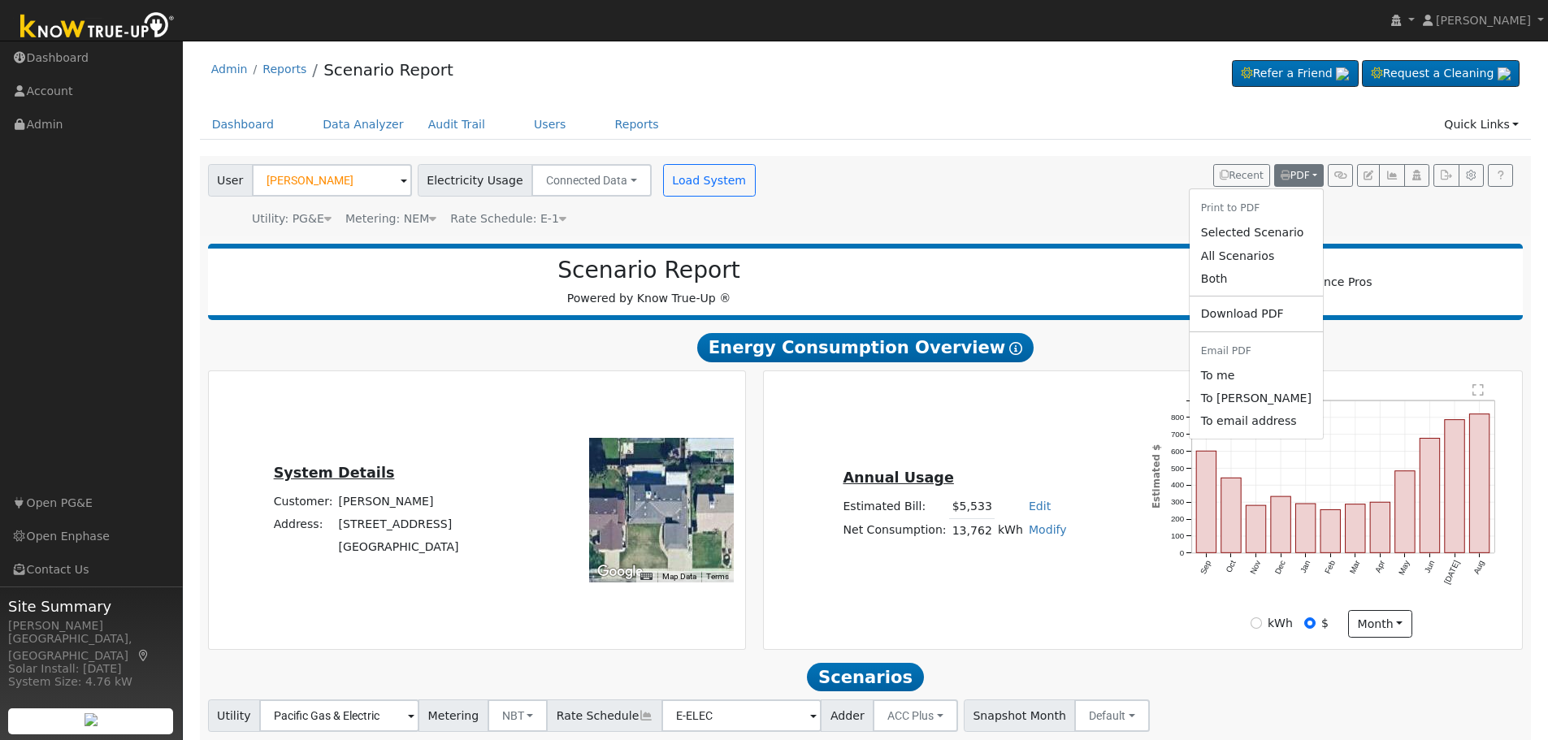
click at [1252, 284] on link "Both" at bounding box center [1255, 278] width 133 height 23
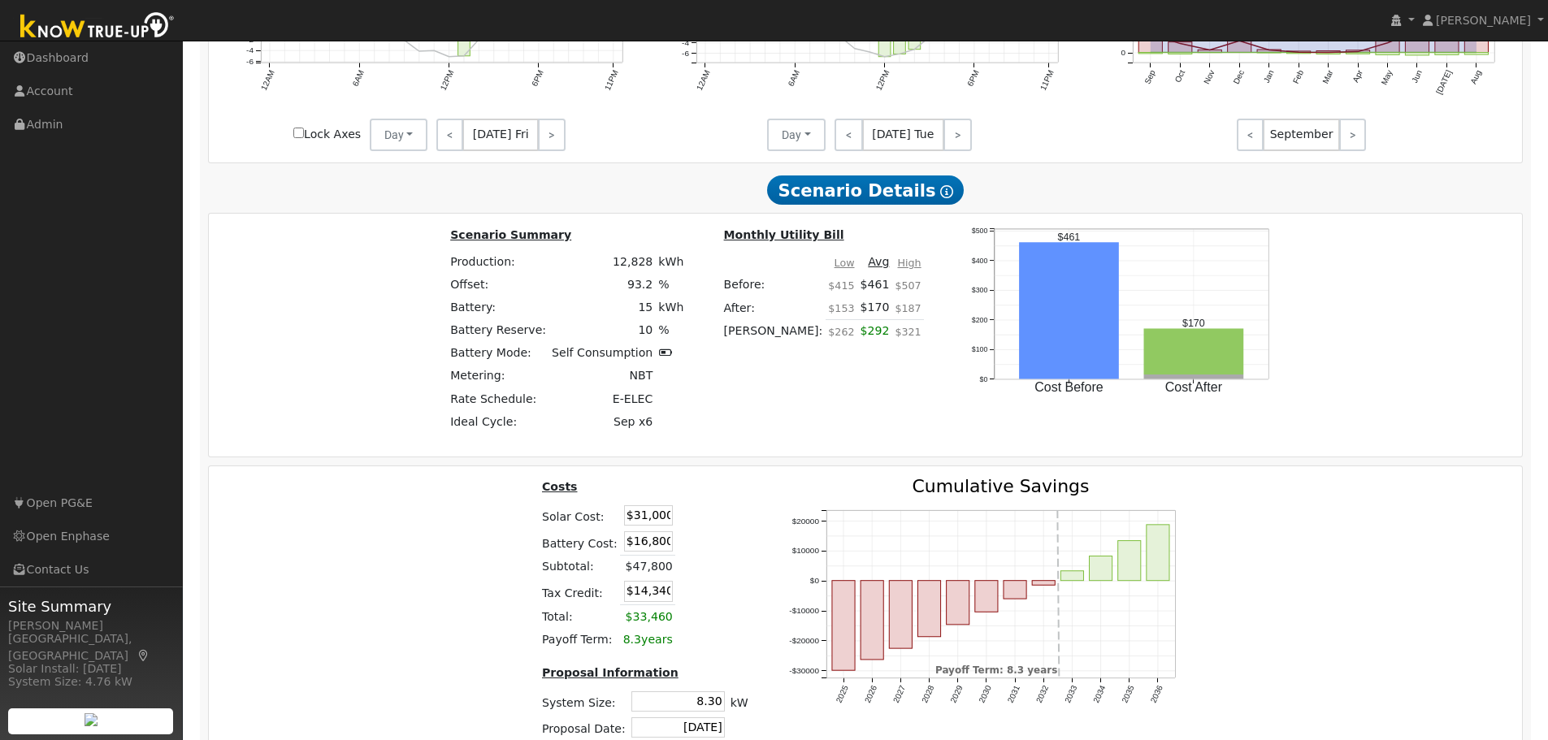
scroll to position [1219, 0]
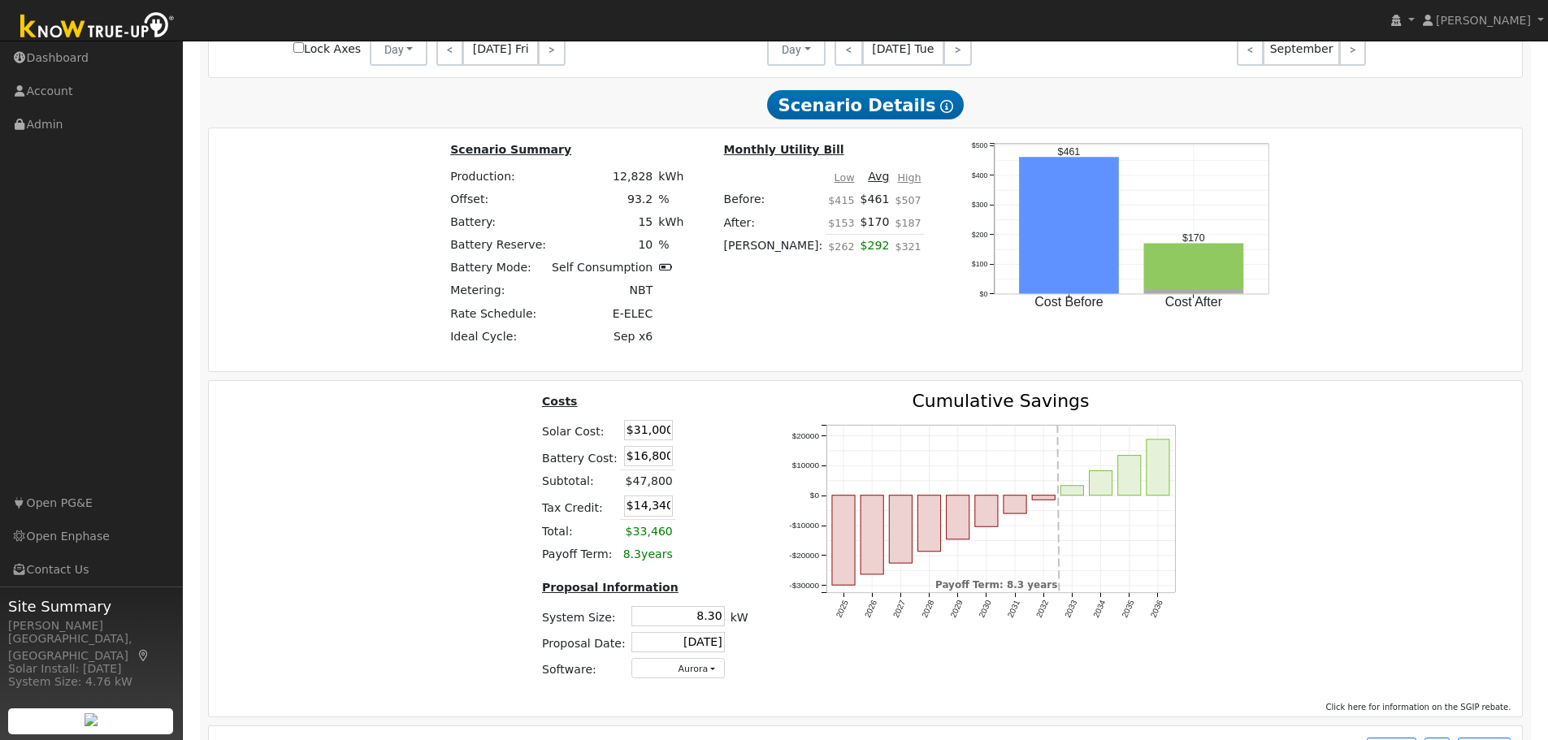
click at [656, 440] on input "$31,000" at bounding box center [648, 430] width 49 height 20
type input "$47,800"
type input "$19,380"
click at [693, 462] on td at bounding box center [693, 457] width 37 height 27
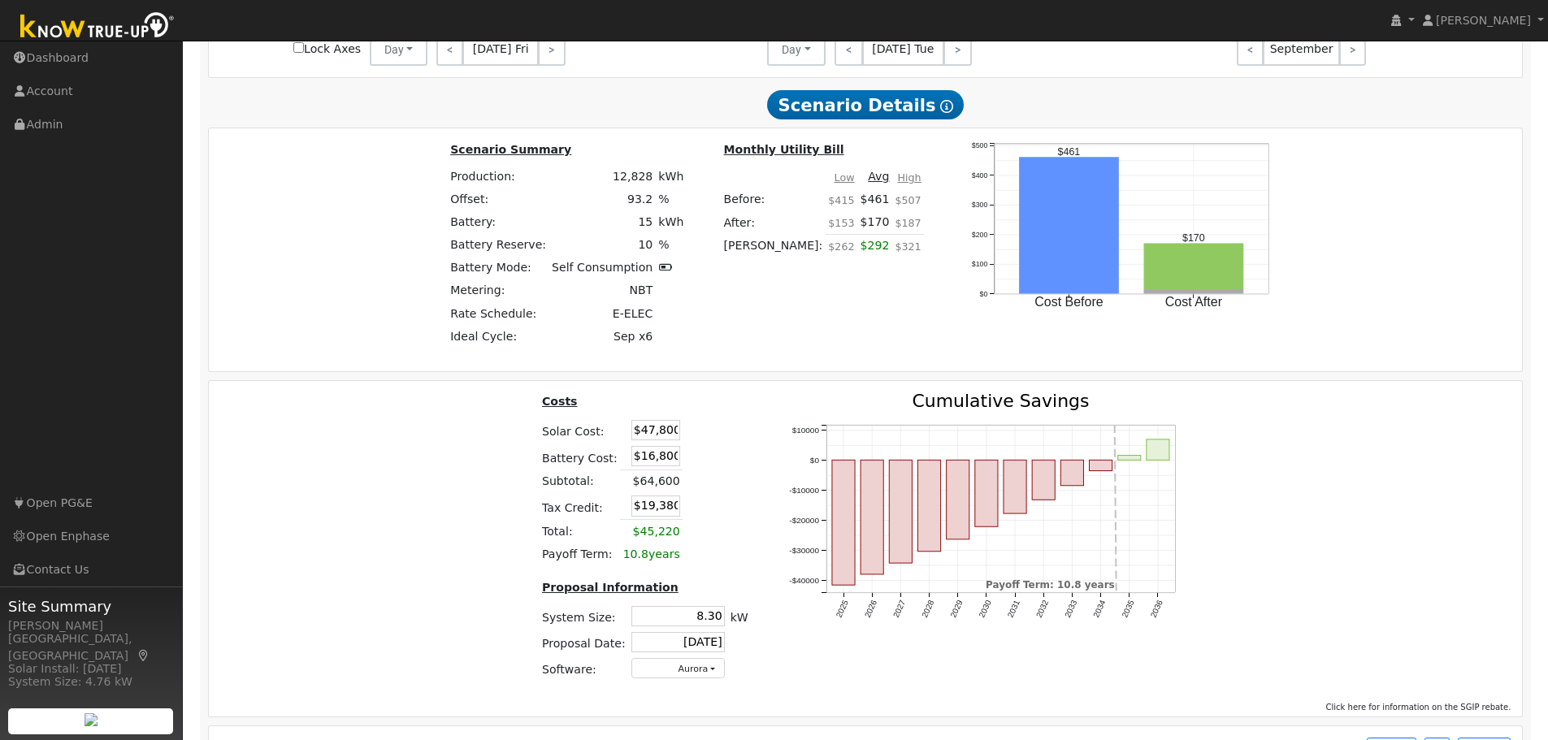
click at [647, 463] on input "$16,800" at bounding box center [655, 456] width 49 height 20
type input "$17,136"
type input "$19,481"
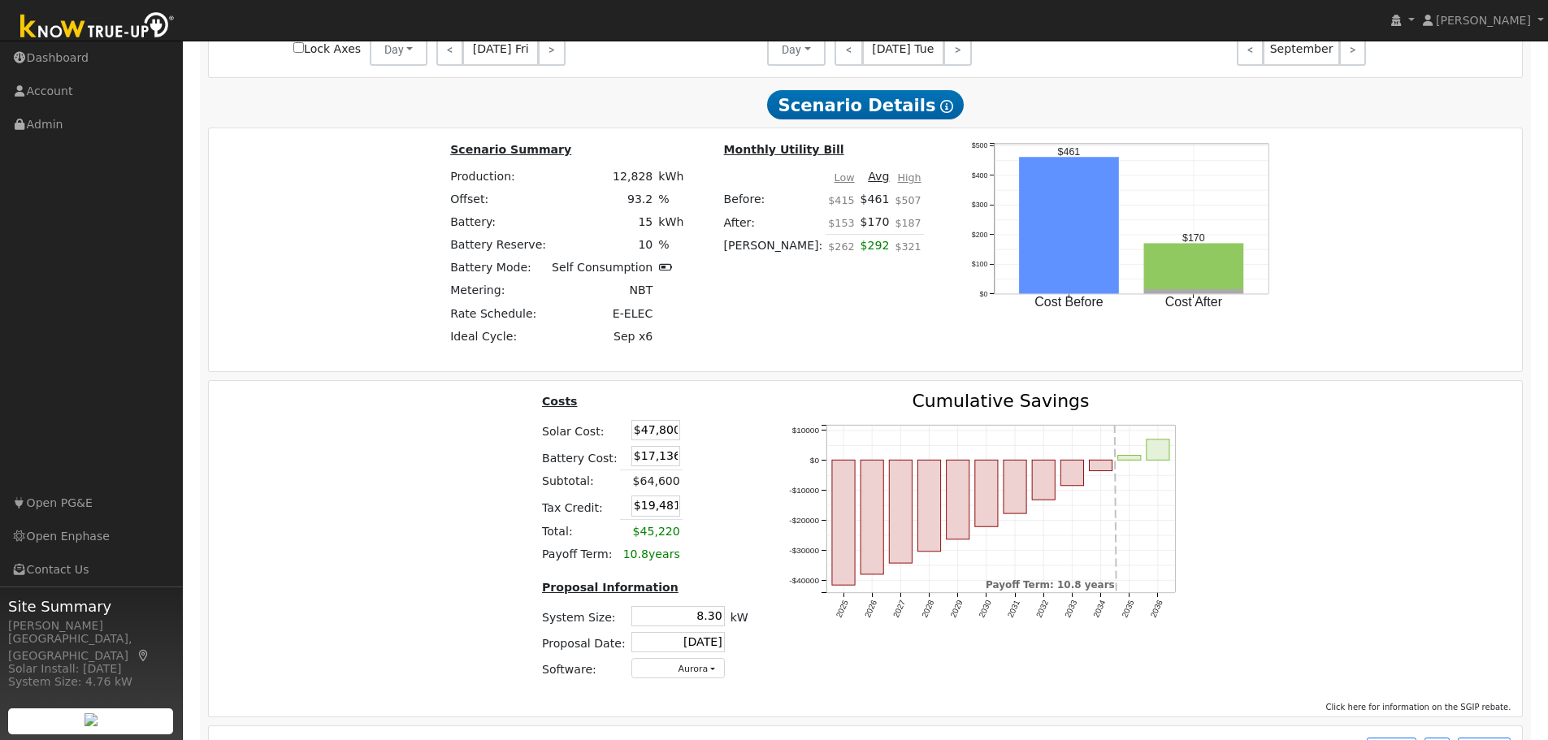
click at [706, 493] on td at bounding box center [699, 482] width 34 height 24
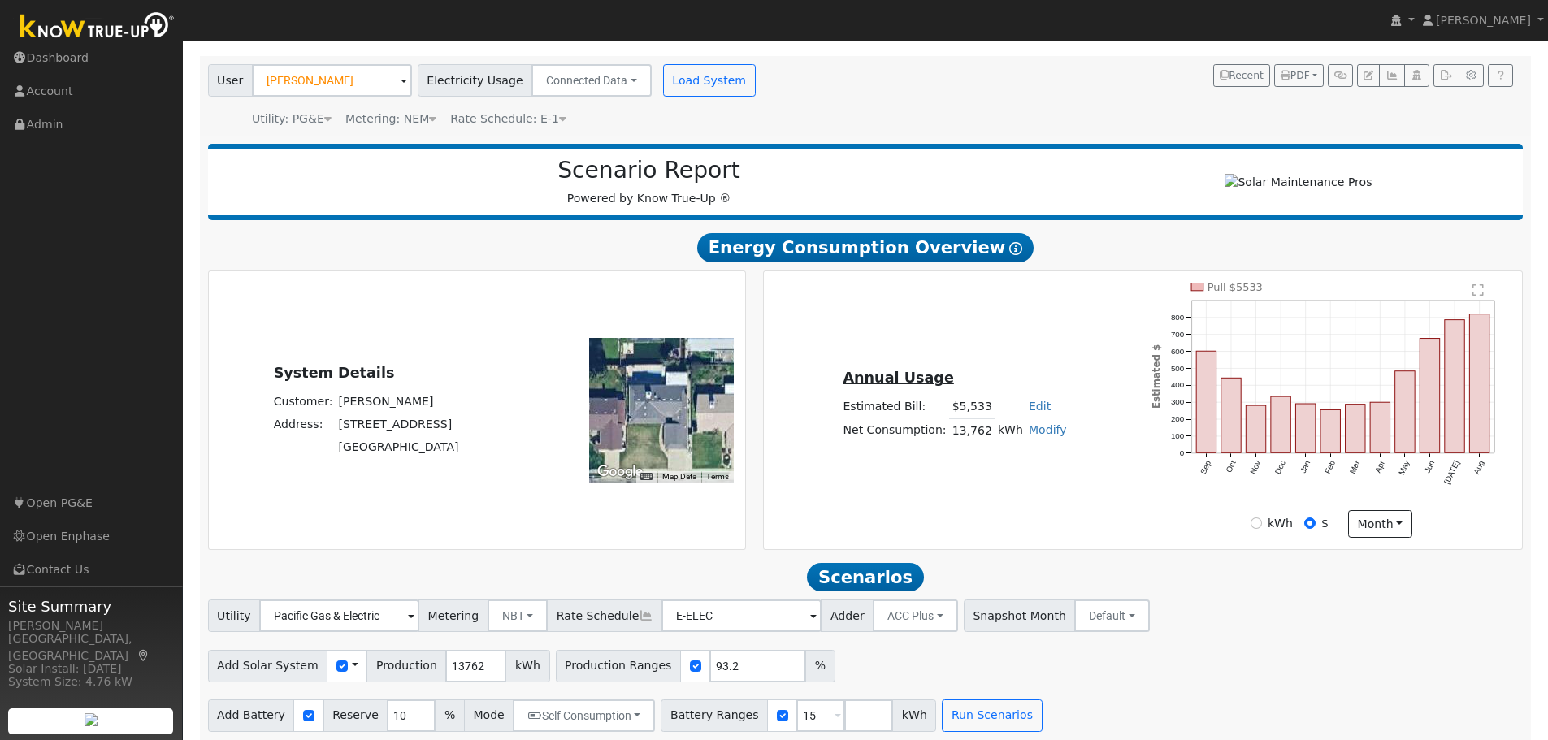
scroll to position [0, 0]
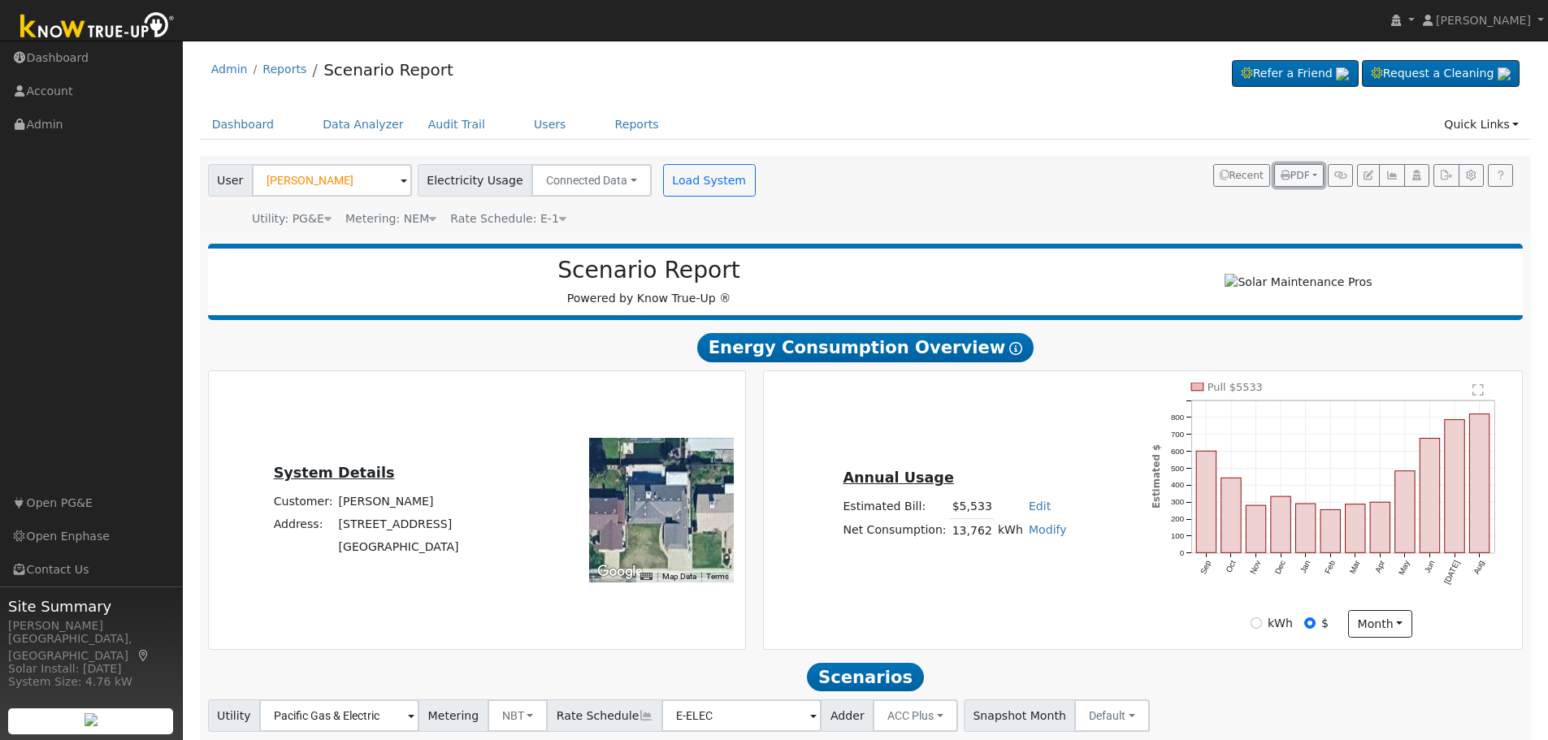
click at [1310, 171] on button "PDF" at bounding box center [1299, 175] width 50 height 23
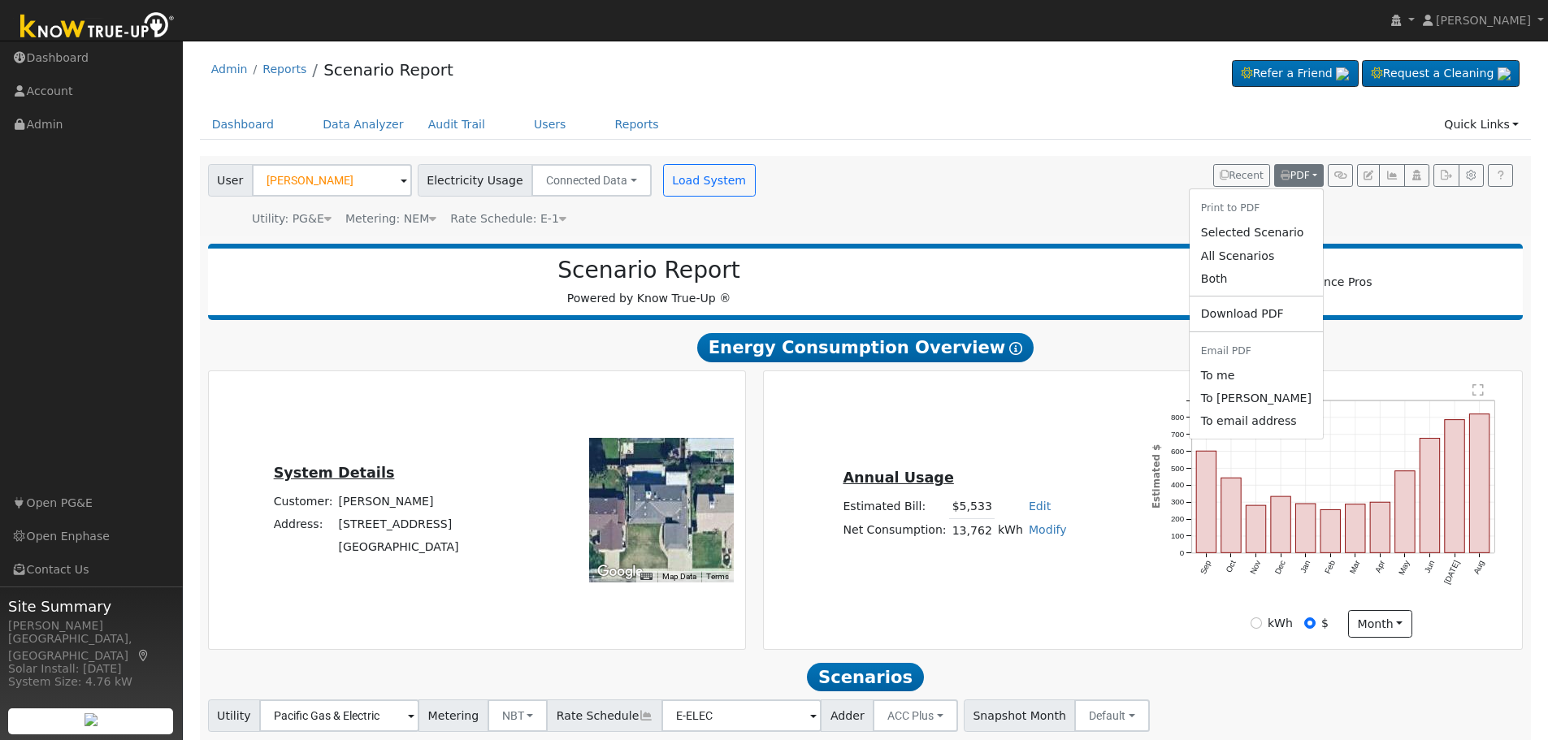
click at [1253, 280] on link "Both" at bounding box center [1255, 278] width 133 height 23
